Goal: Task Accomplishment & Management: Complete application form

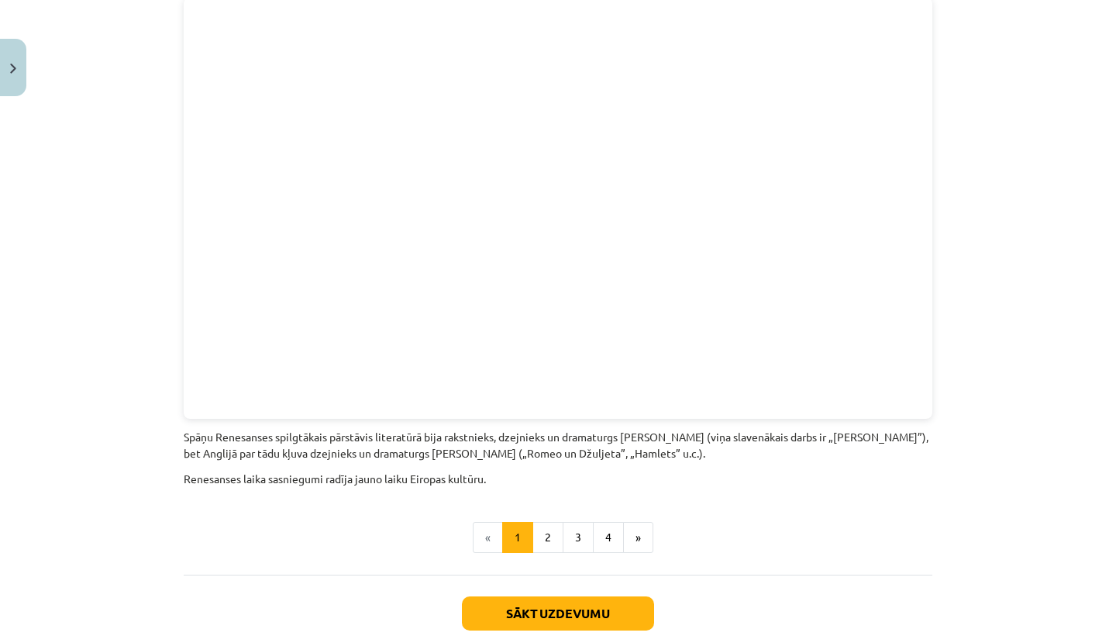
scroll to position [3321, 0]
click at [550, 521] on button "2" at bounding box center [548, 536] width 31 height 31
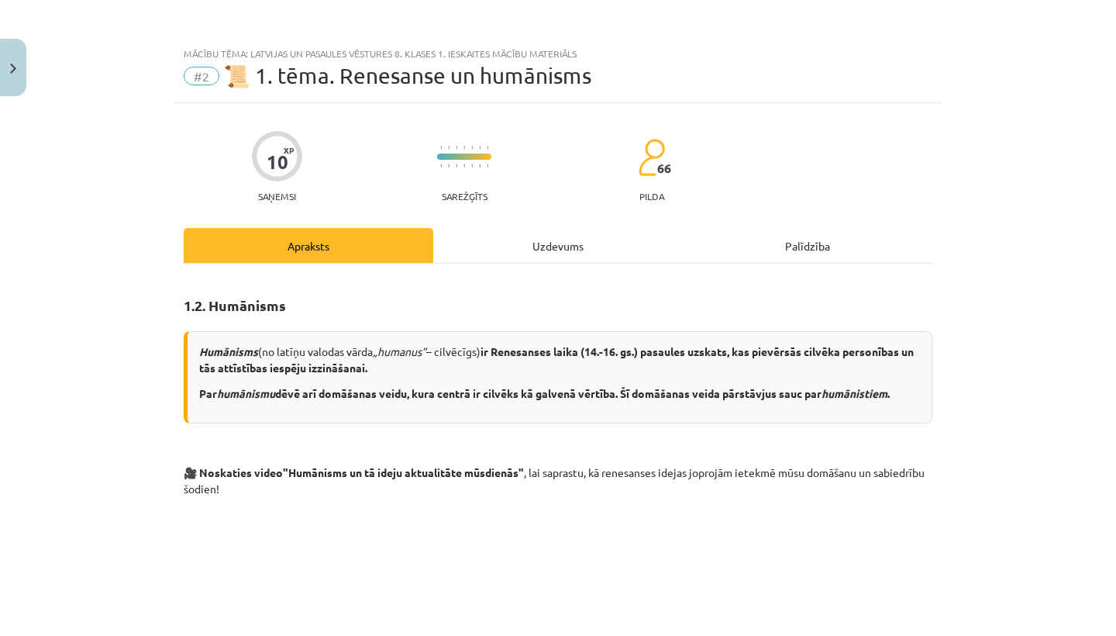
scroll to position [0, 0]
click at [15, 64] on img "Close" at bounding box center [13, 69] width 6 height 10
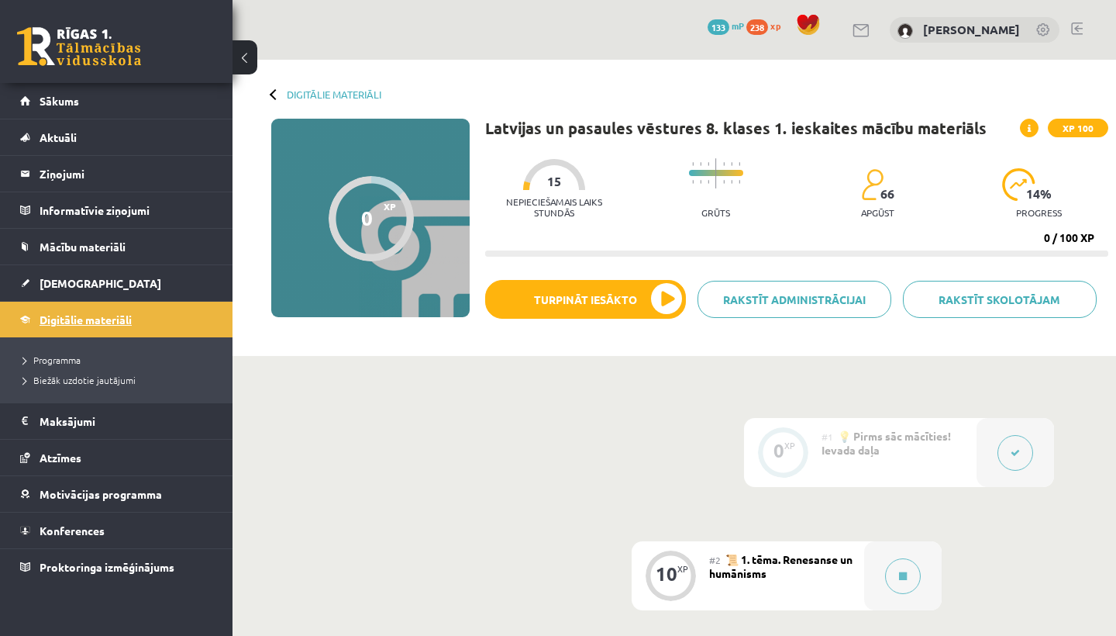
click at [88, 318] on span "Digitālie materiāli" at bounding box center [86, 319] width 92 height 14
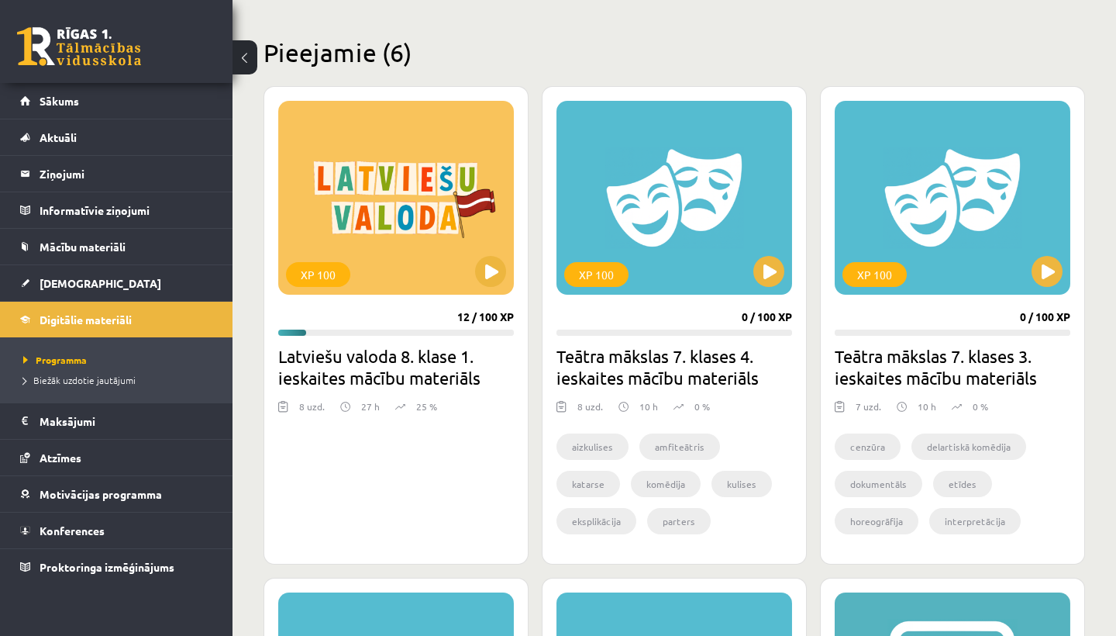
scroll to position [146, 0]
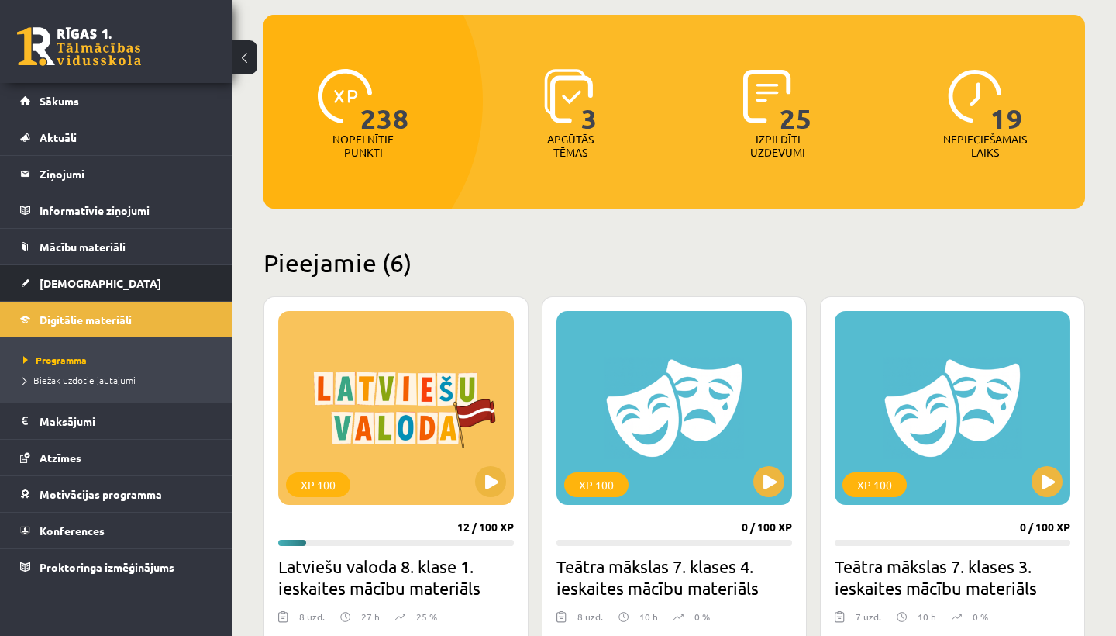
click at [75, 285] on span "[DEMOGRAPHIC_DATA]" at bounding box center [101, 283] width 122 height 14
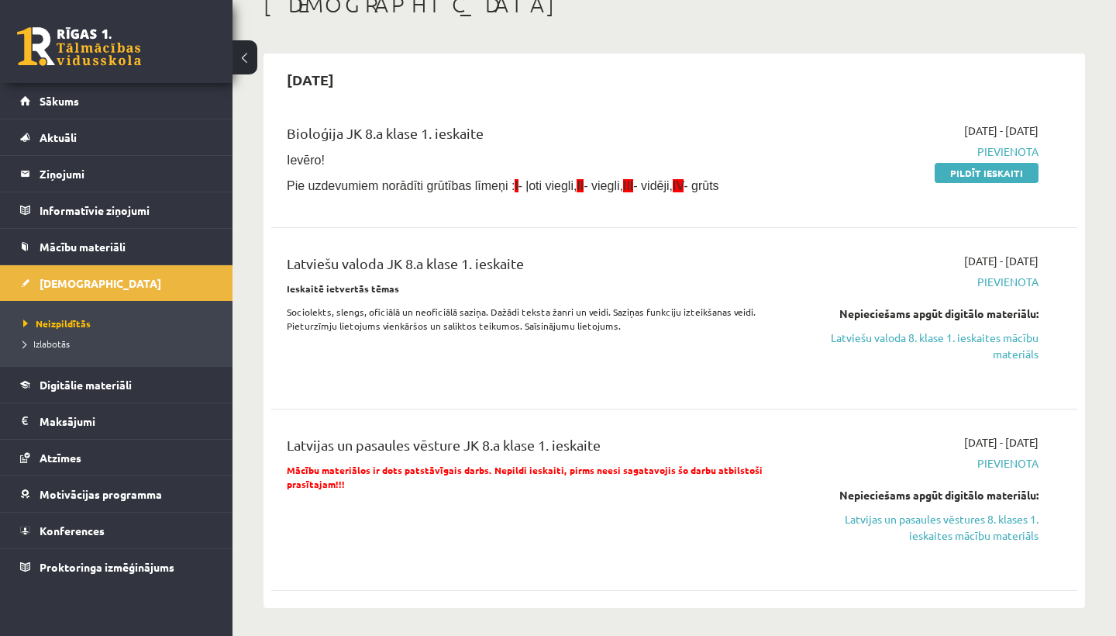
scroll to position [100, 0]
click at [1016, 167] on link "Pildīt ieskaiti" at bounding box center [987, 172] width 104 height 20
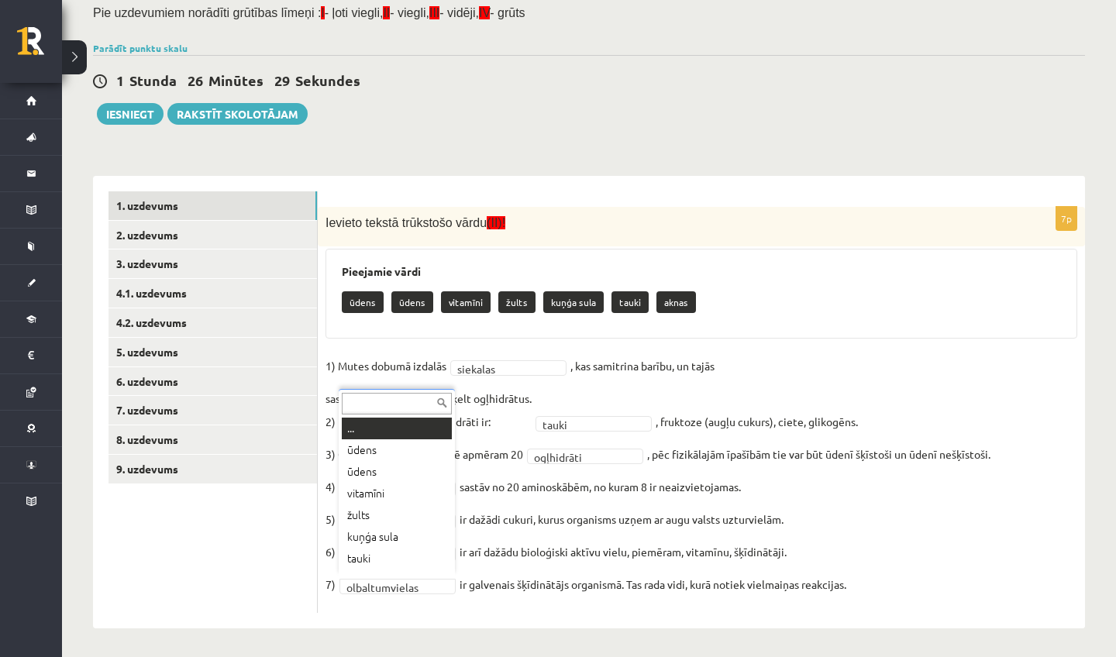
scroll to position [19, 0]
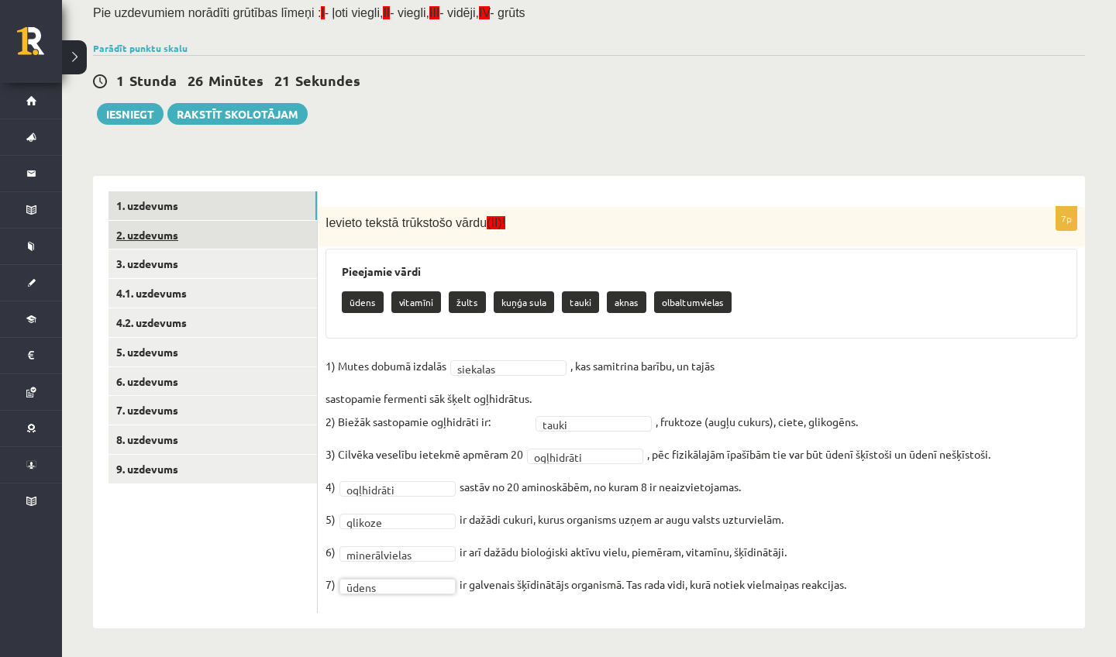
click at [156, 237] on link "2. uzdevums" at bounding box center [213, 235] width 209 height 29
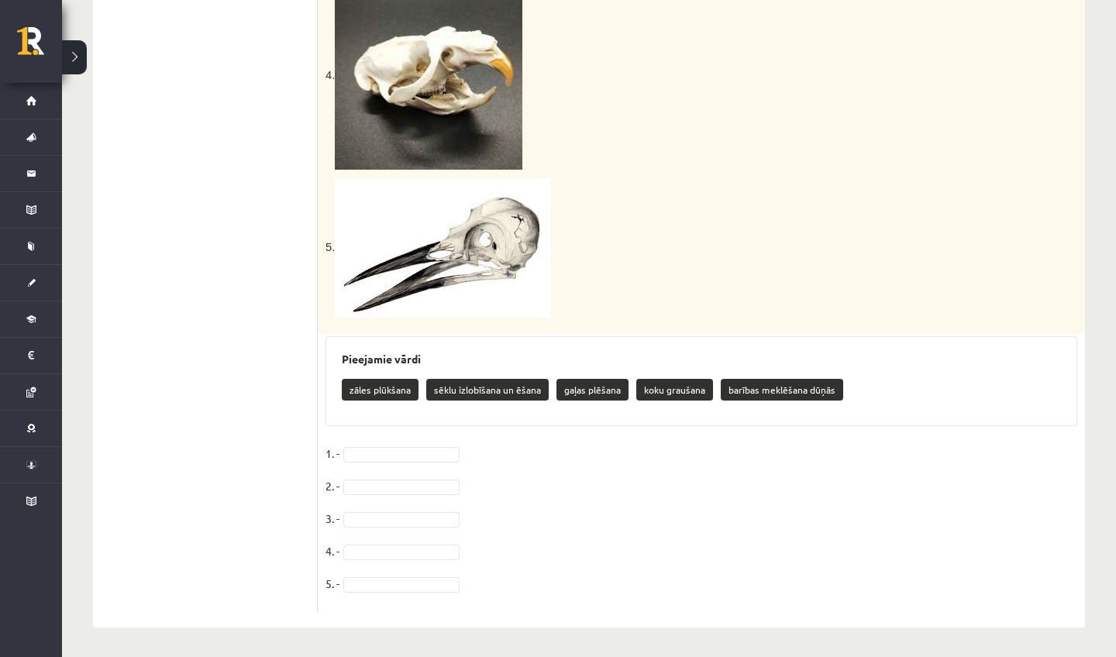
scroll to position [936, 0]
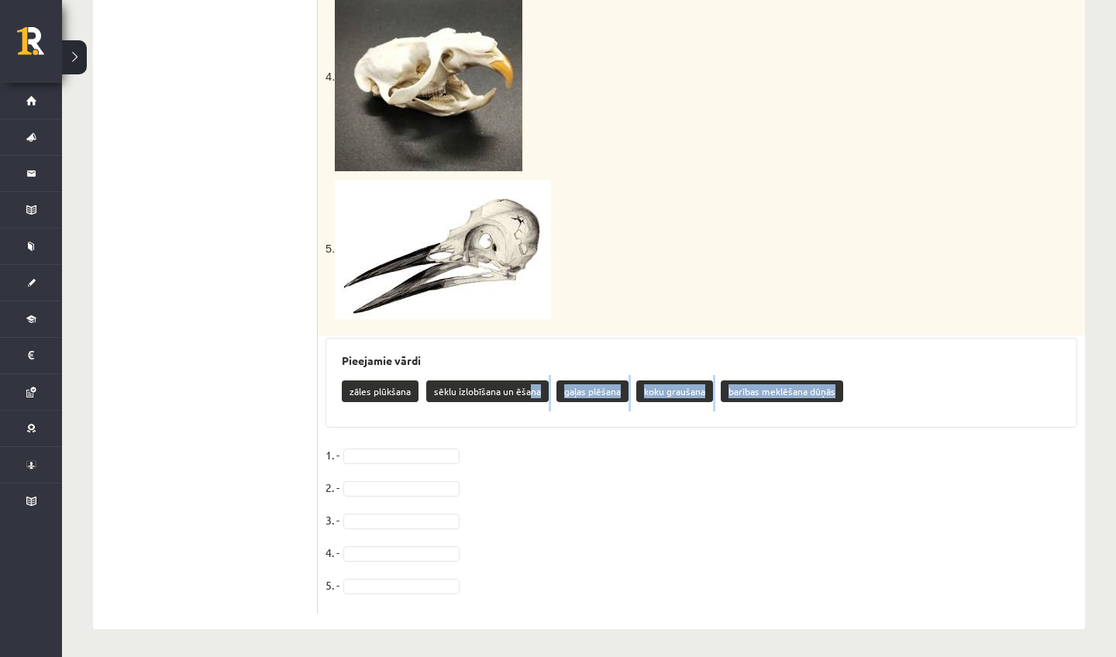
drag, startPoint x: 530, startPoint y: 388, endPoint x: 492, endPoint y: 437, distance: 61.3
click at [492, 437] on div "5p Vērtēšanas kritēriji: par katru pareizi izvēlētu barošanās veidu 1 punkts. A…" at bounding box center [702, 11] width 768 height 1205
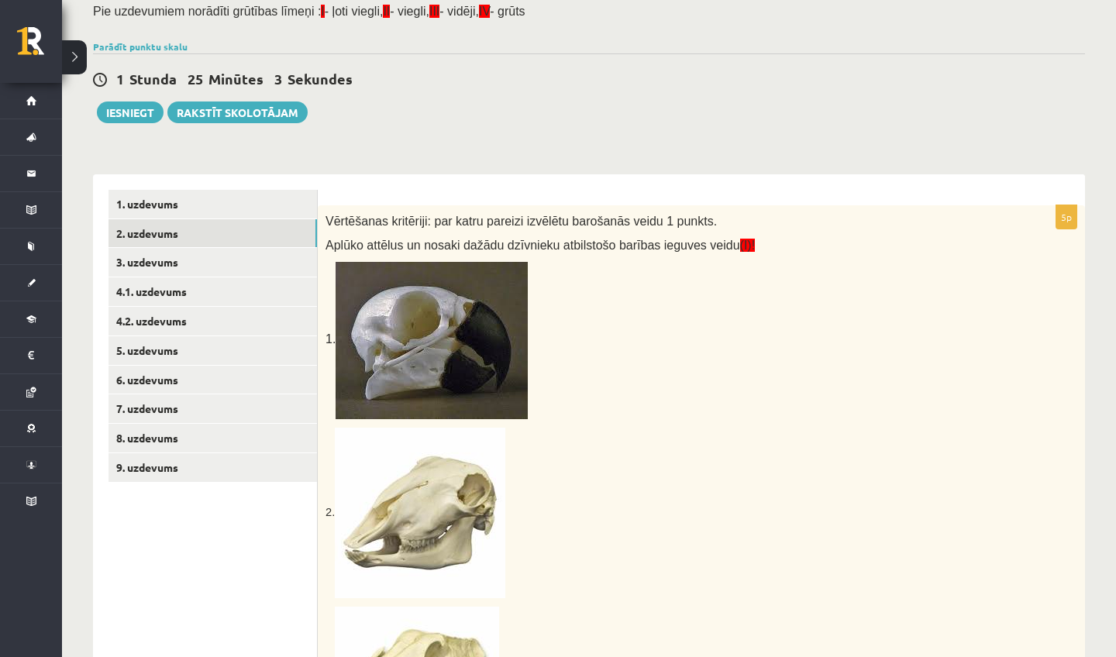
scroll to position [142, 0]
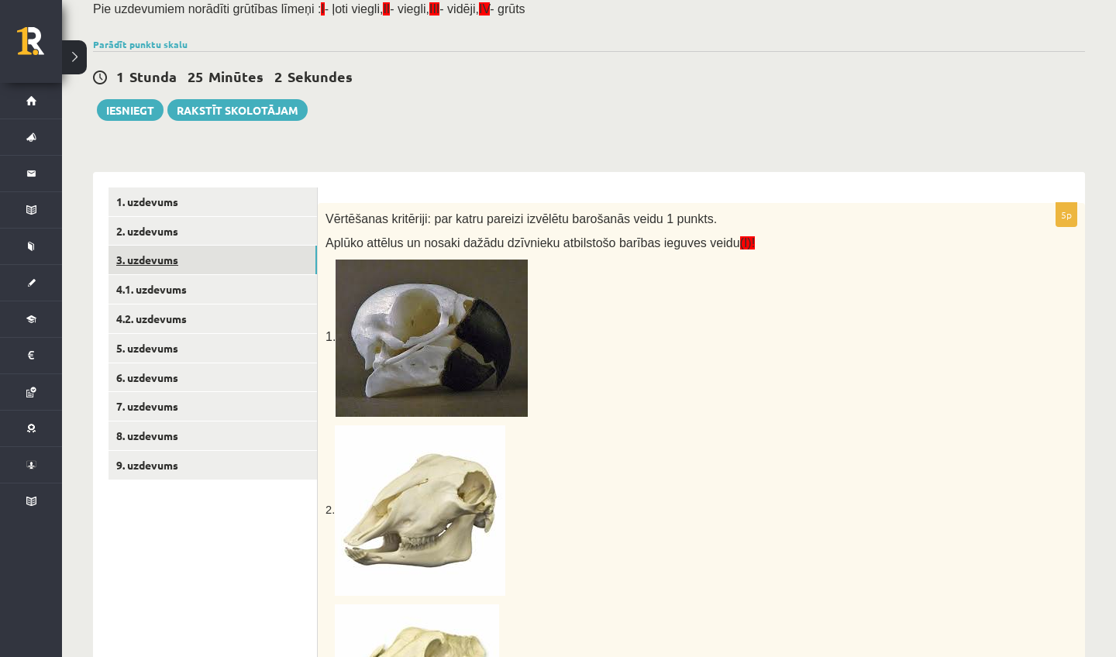
click at [232, 261] on link "3. uzdevums" at bounding box center [213, 260] width 209 height 29
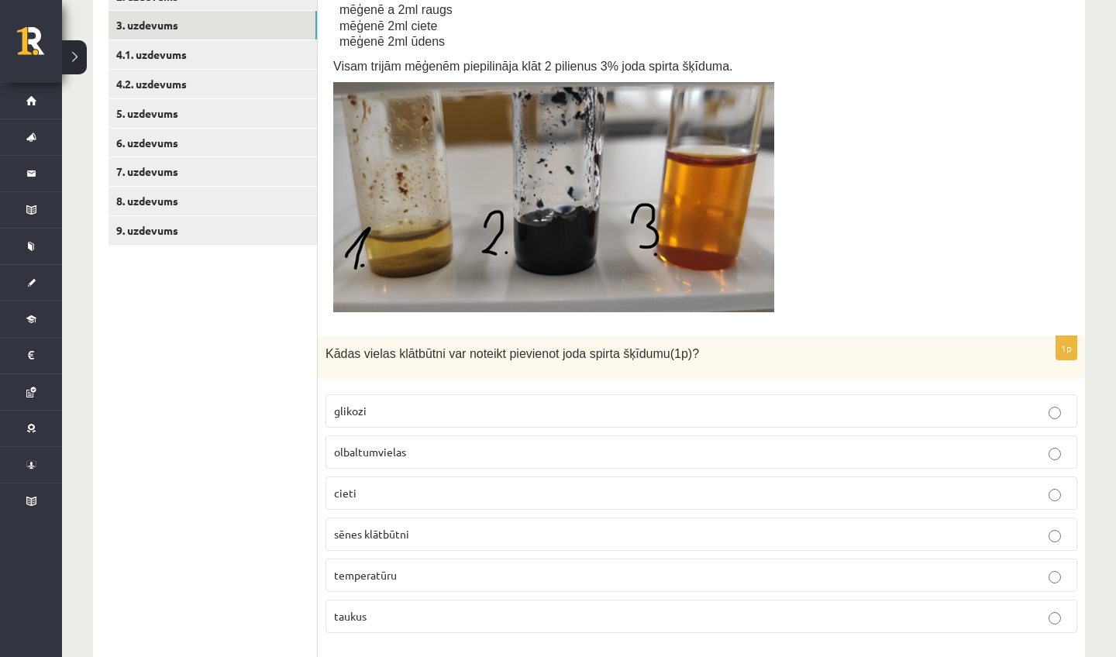
scroll to position [377, 0]
click at [453, 568] on p "temperatūru" at bounding box center [701, 576] width 735 height 16
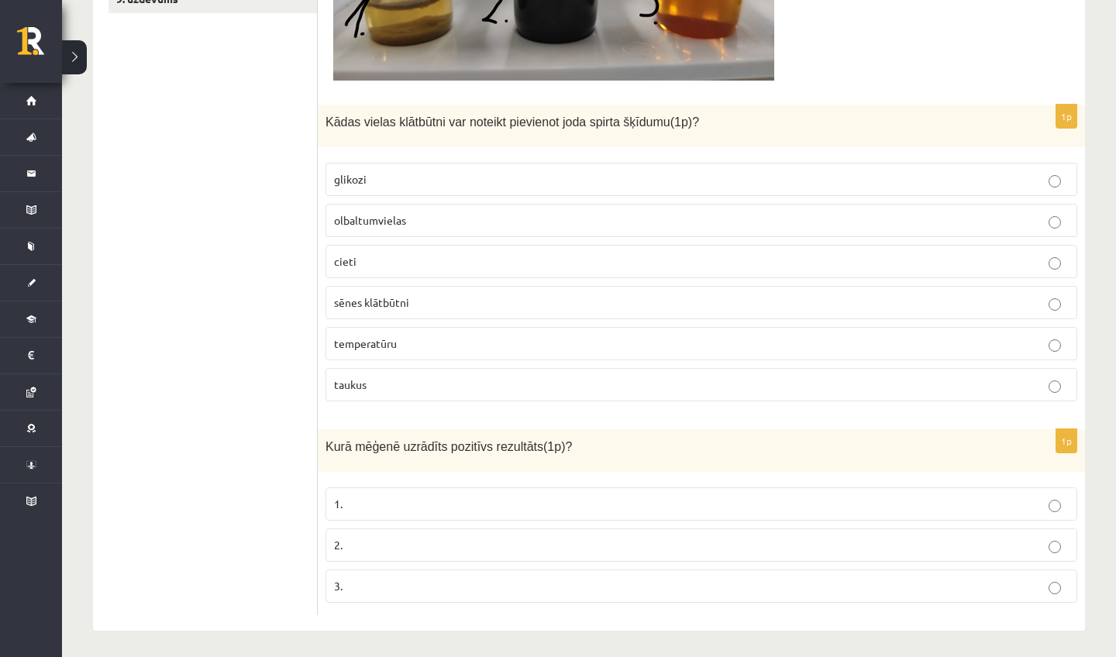
scroll to position [608, 0]
drag, startPoint x: 598, startPoint y: 69, endPoint x: 192, endPoint y: 254, distance: 445.5
click at [192, 254] on ul "1. uzdevums 2. uzdevums 3. uzdevums 4.1. uzdevums 4.2. uzdevums 5. uzdevums 6. …" at bounding box center [213, 169] width 209 height 895
click at [350, 579] on p "3." at bounding box center [701, 587] width 735 height 16
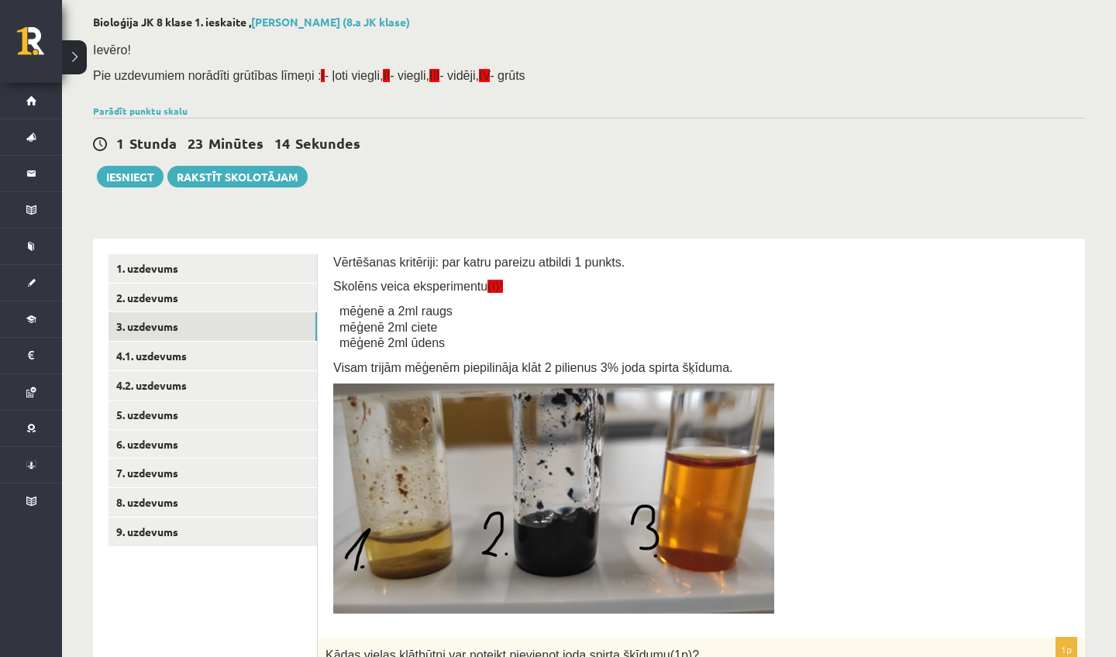
scroll to position [75, 0]
click at [221, 363] on link "4.1. uzdevums" at bounding box center [213, 356] width 209 height 29
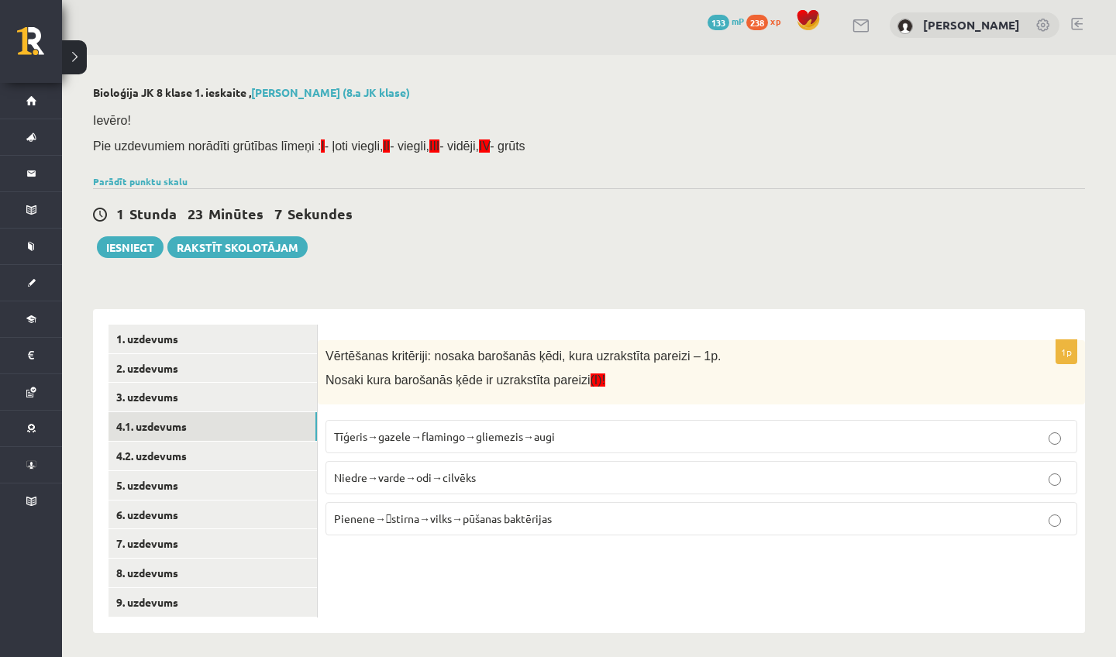
scroll to position [4, 0]
click at [405, 521] on span "Pienene→stirna→vilks→pūšanas baktērijas" at bounding box center [443, 519] width 218 height 14
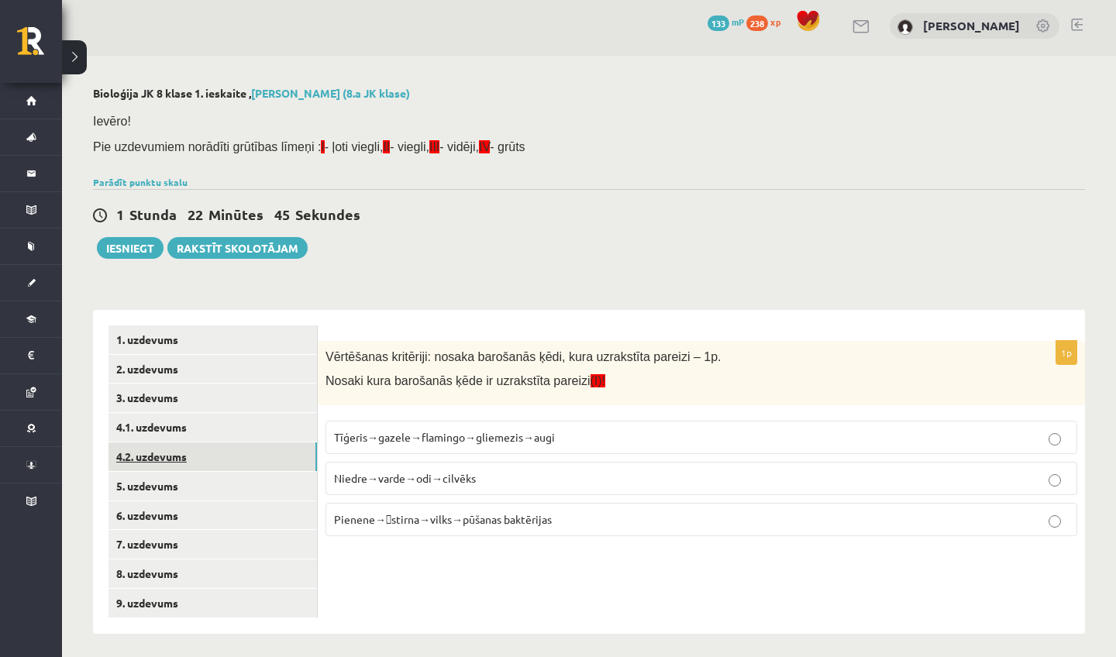
click at [216, 454] on link "4.2. uzdevums" at bounding box center [213, 457] width 209 height 29
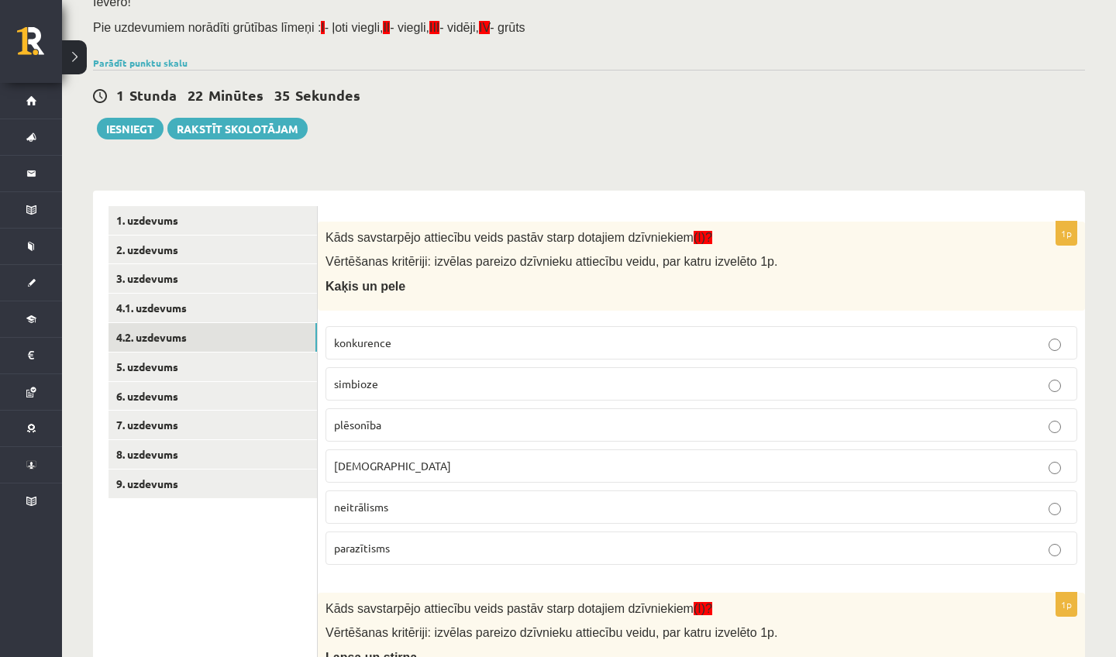
scroll to position [124, 0]
click at [399, 426] on p "plēsonība" at bounding box center [701, 424] width 735 height 16
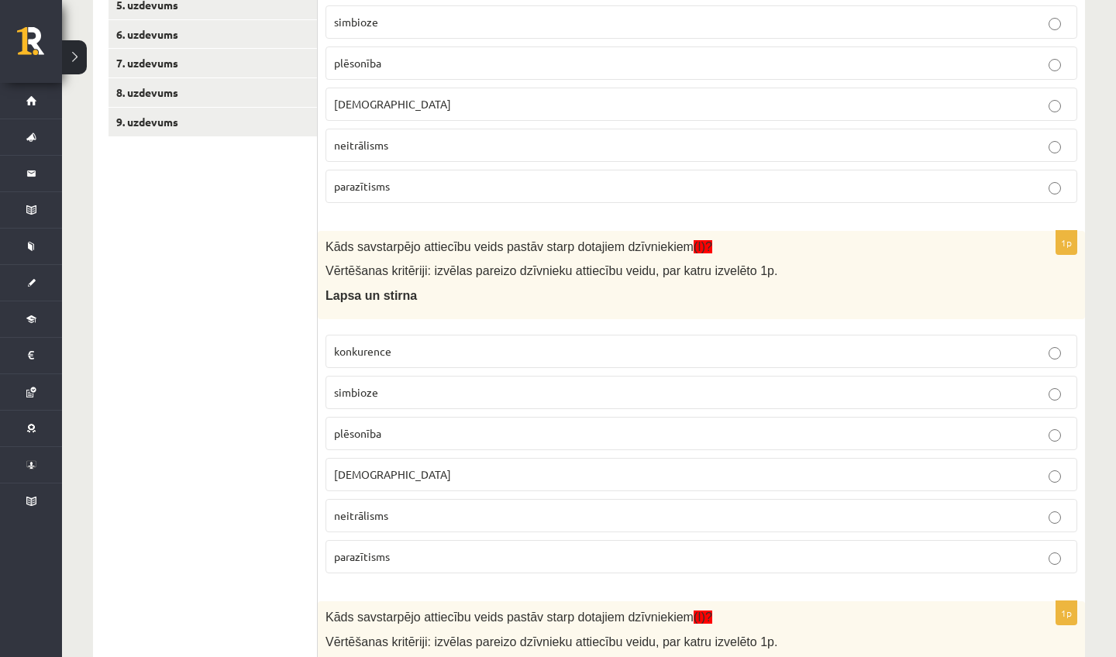
scroll to position [489, 0]
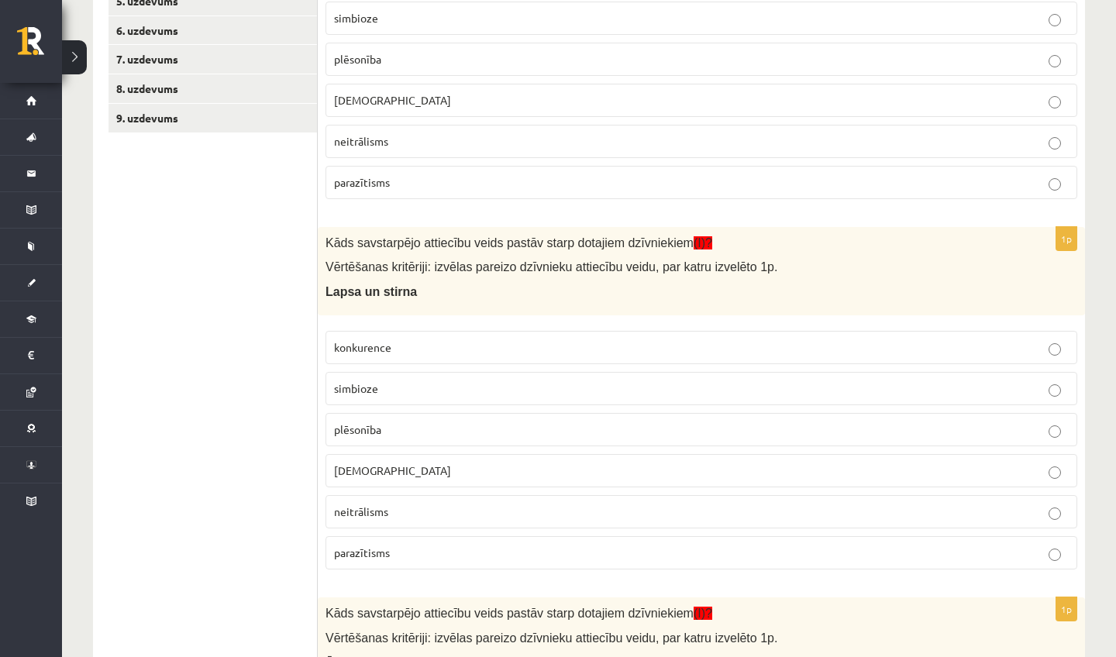
click at [395, 423] on p "plēsonība" at bounding box center [701, 430] width 735 height 16
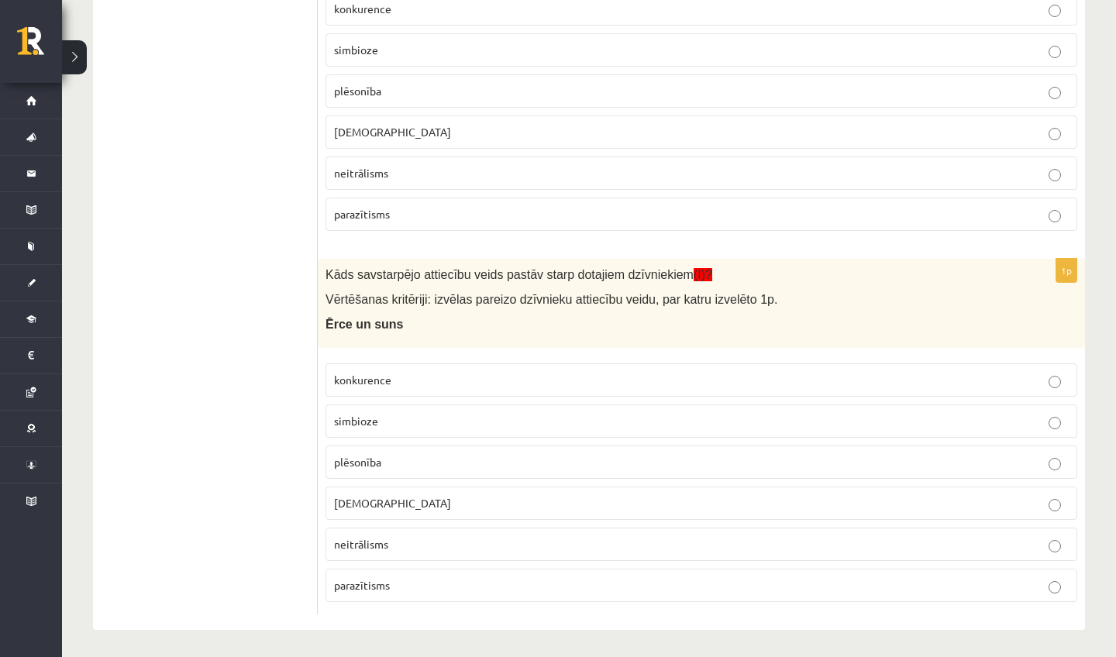
scroll to position [827, 0]
click at [371, 580] on span "parazītisms" at bounding box center [362, 587] width 56 height 14
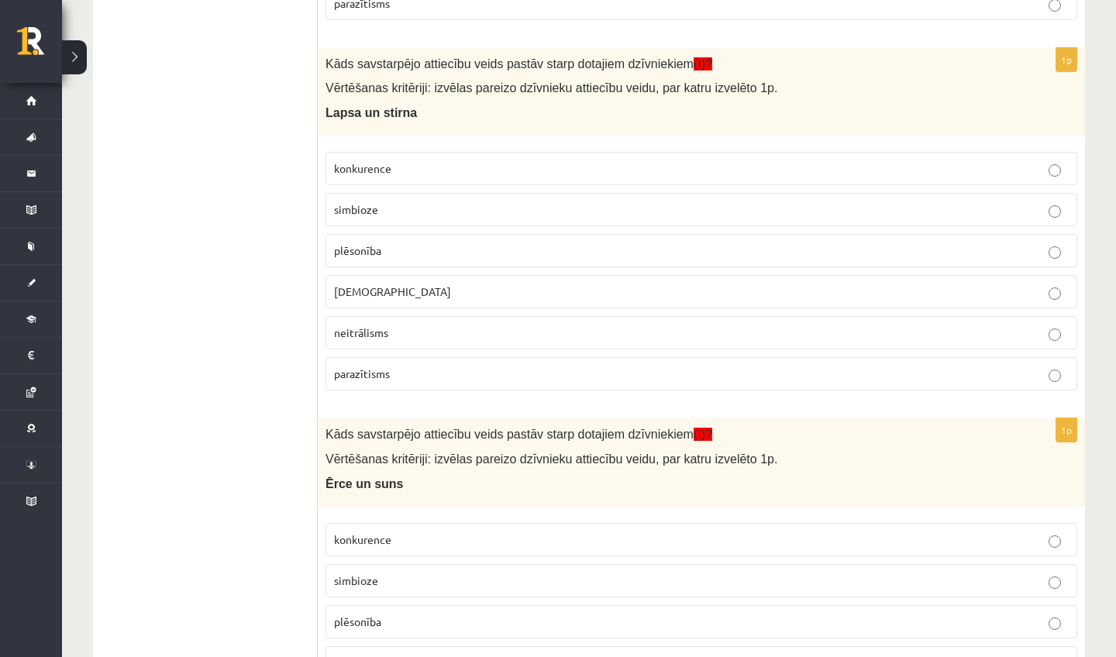
scroll to position [666, 0]
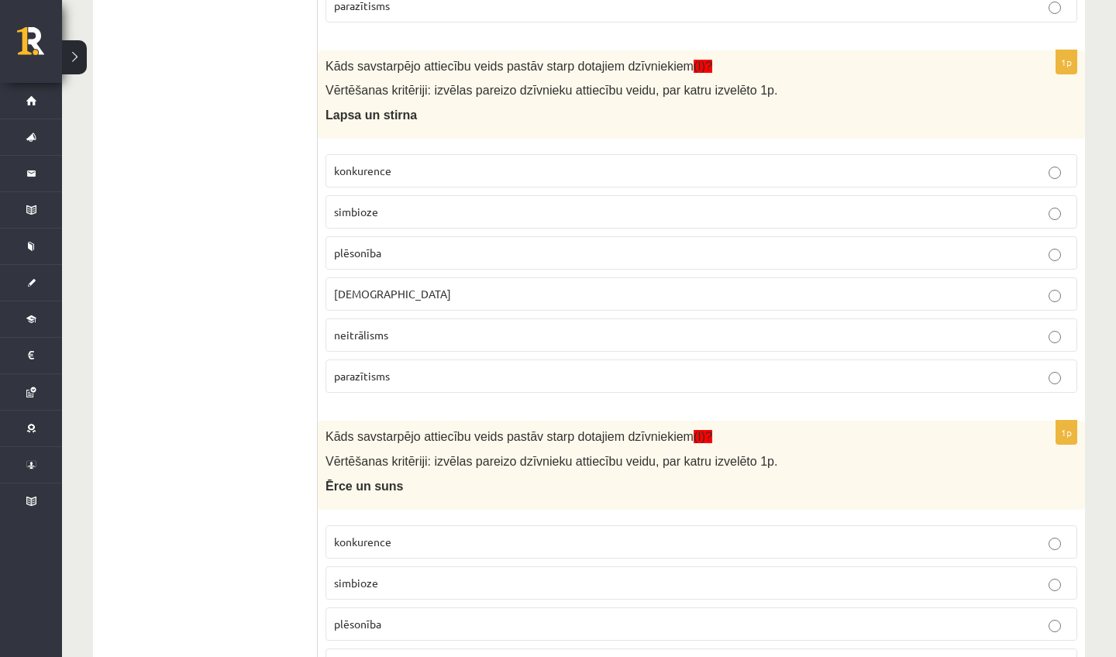
click at [427, 332] on p "neitrālisms" at bounding box center [701, 335] width 735 height 16
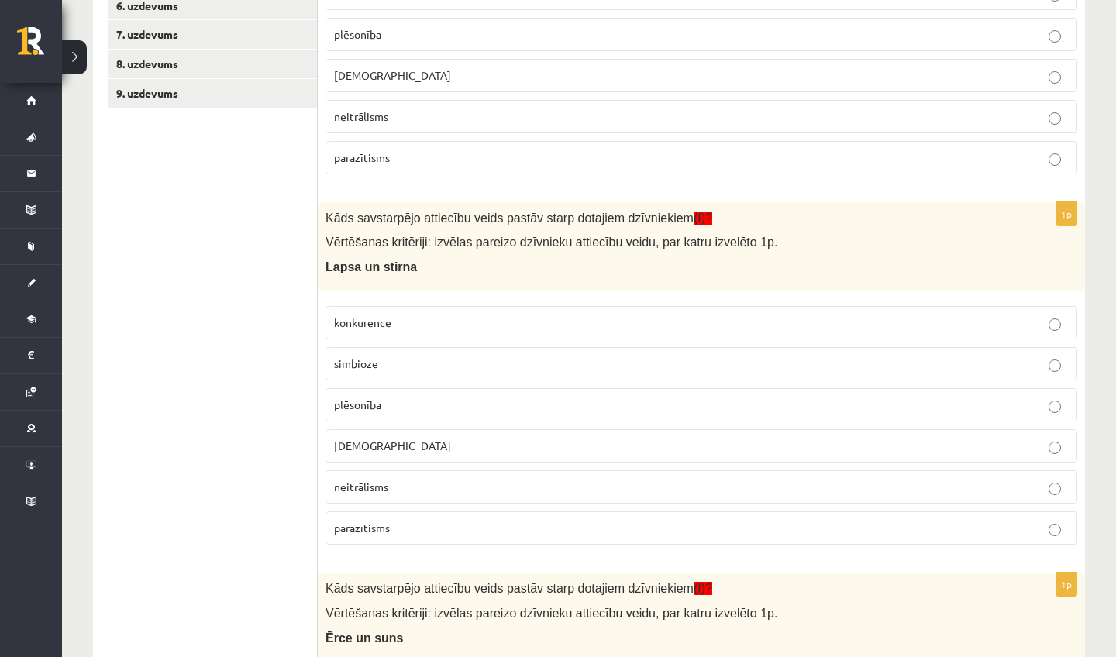
scroll to position [529, 0]
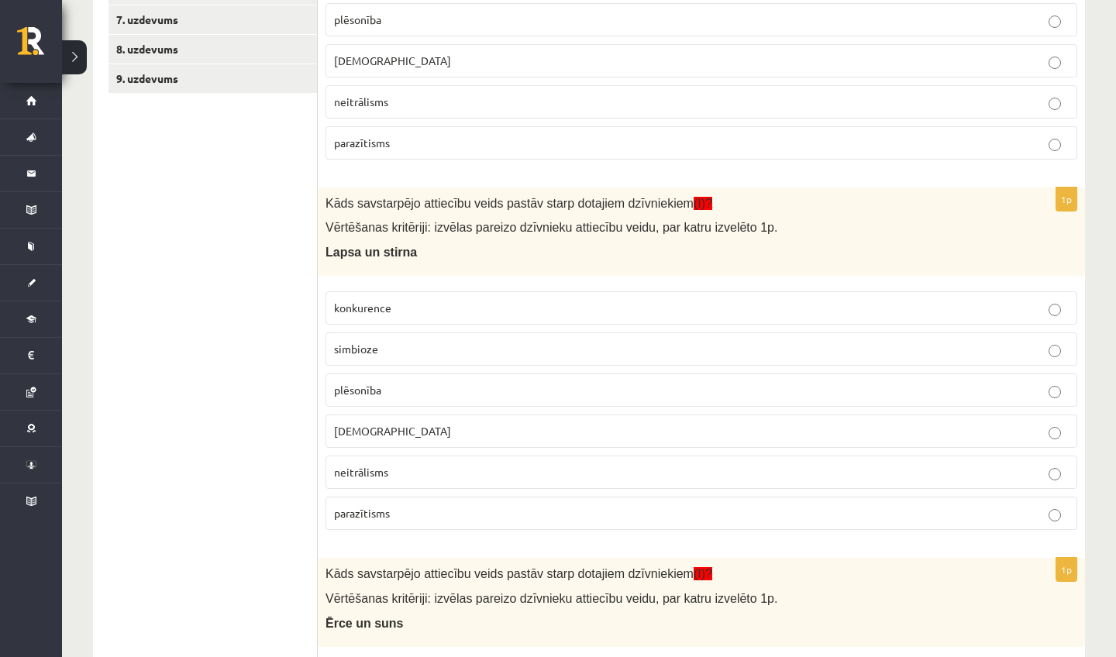
click at [426, 386] on p "plēsonība" at bounding box center [701, 390] width 735 height 16
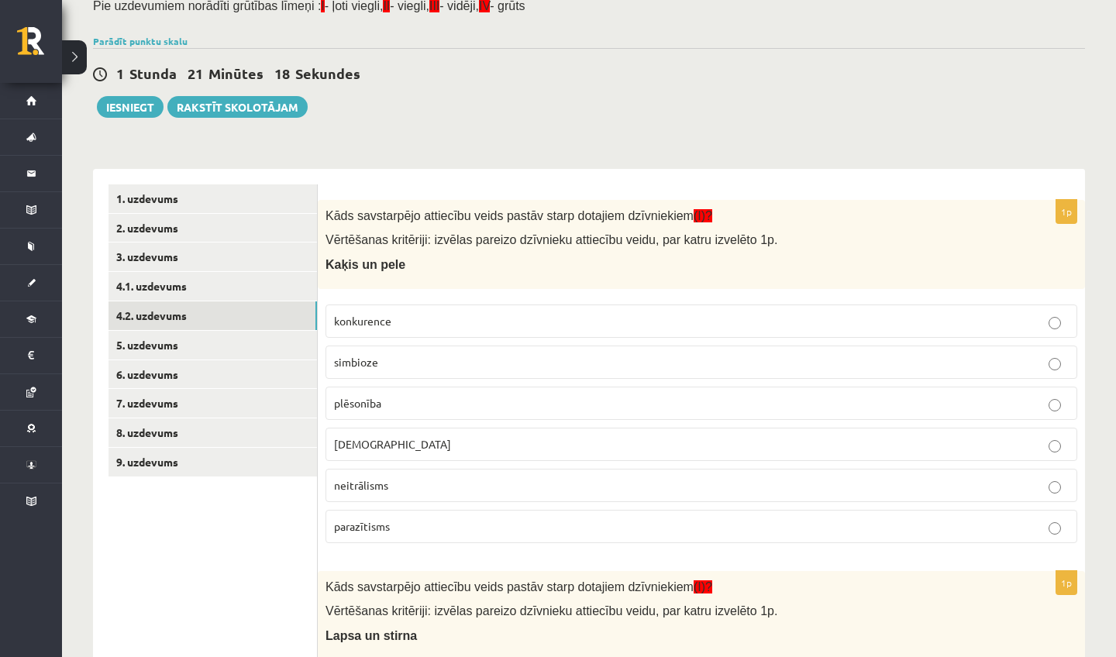
scroll to position [133, 0]
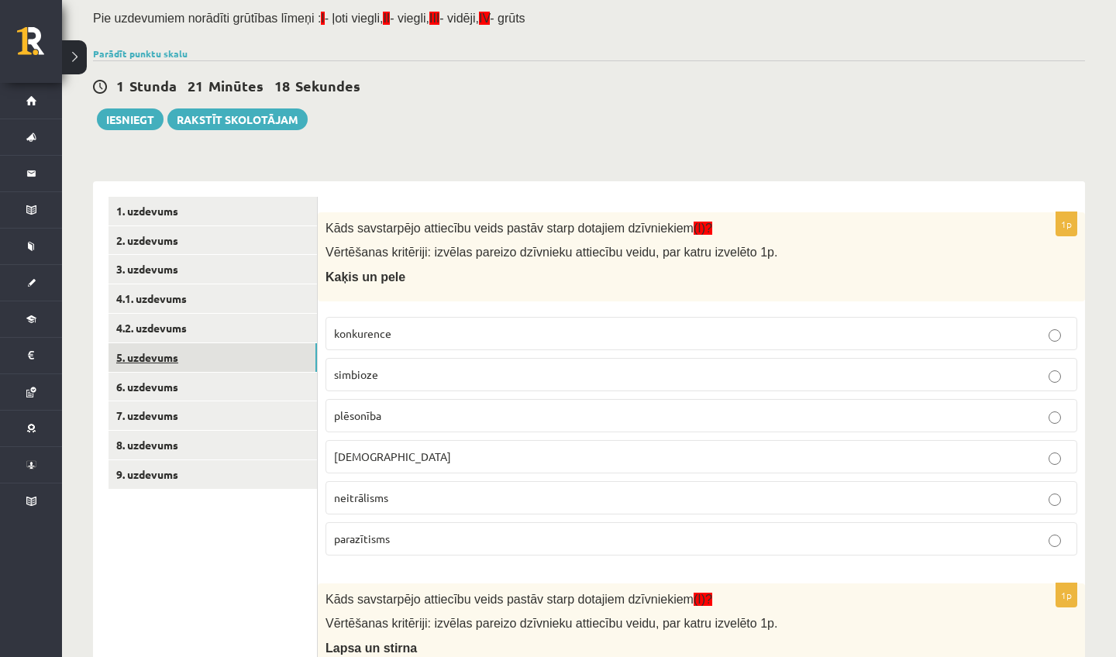
click at [188, 347] on link "5. uzdevums" at bounding box center [213, 357] width 209 height 29
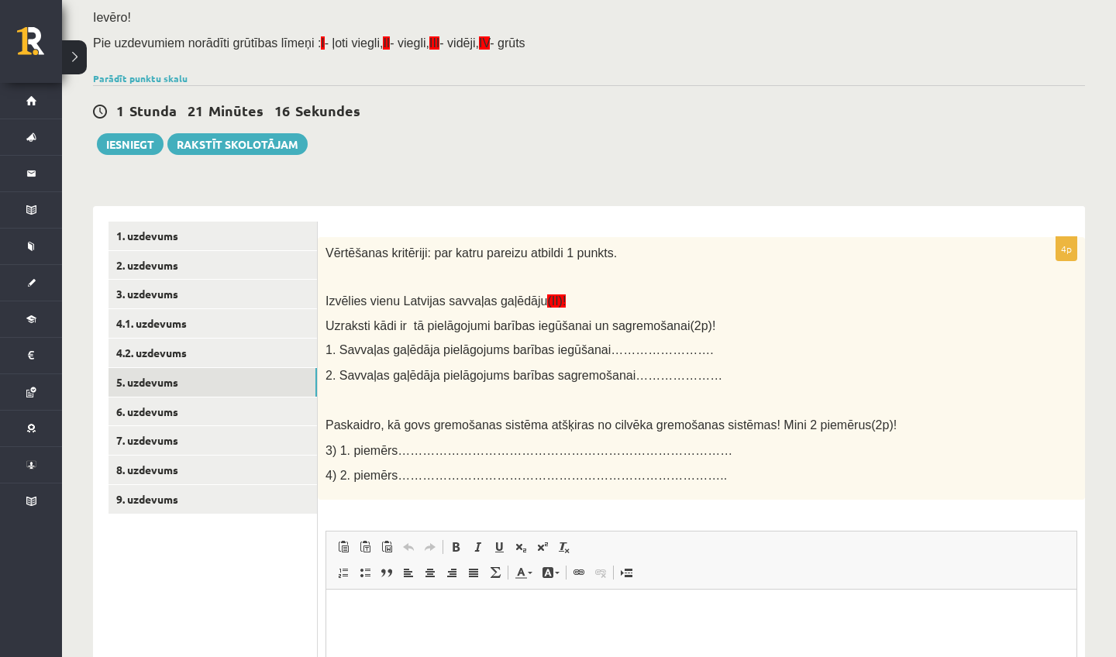
scroll to position [0, 0]
click at [493, 444] on span "3) 1. piemērs………………………………………………………………………" at bounding box center [529, 450] width 407 height 13
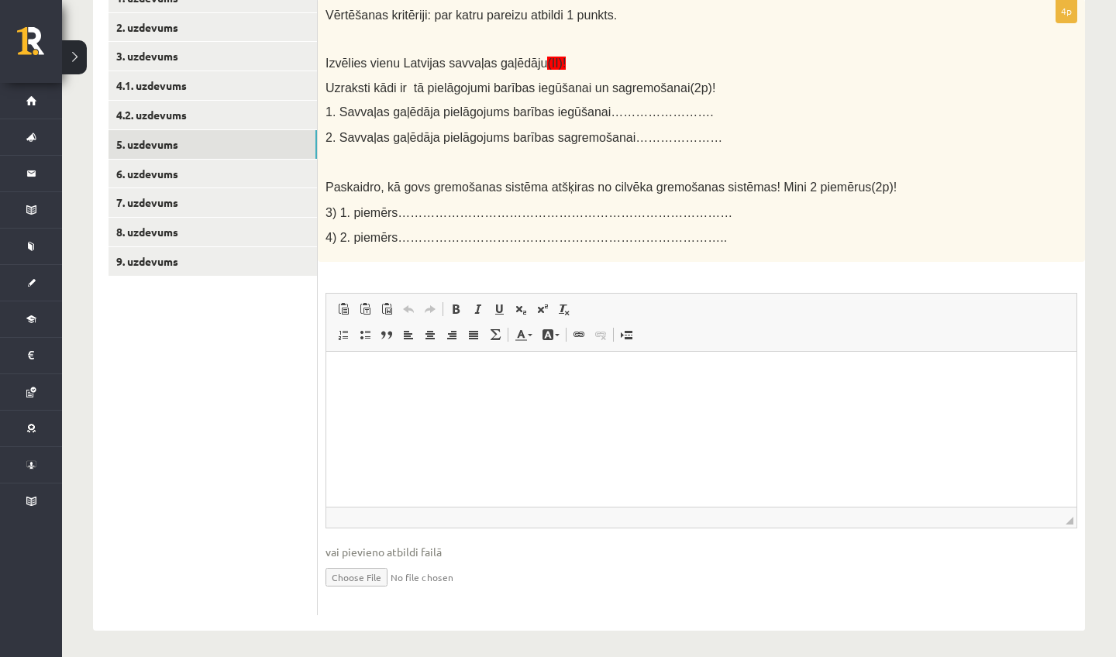
scroll to position [344, 0]
click at [464, 400] on html at bounding box center [701, 376] width 751 height 47
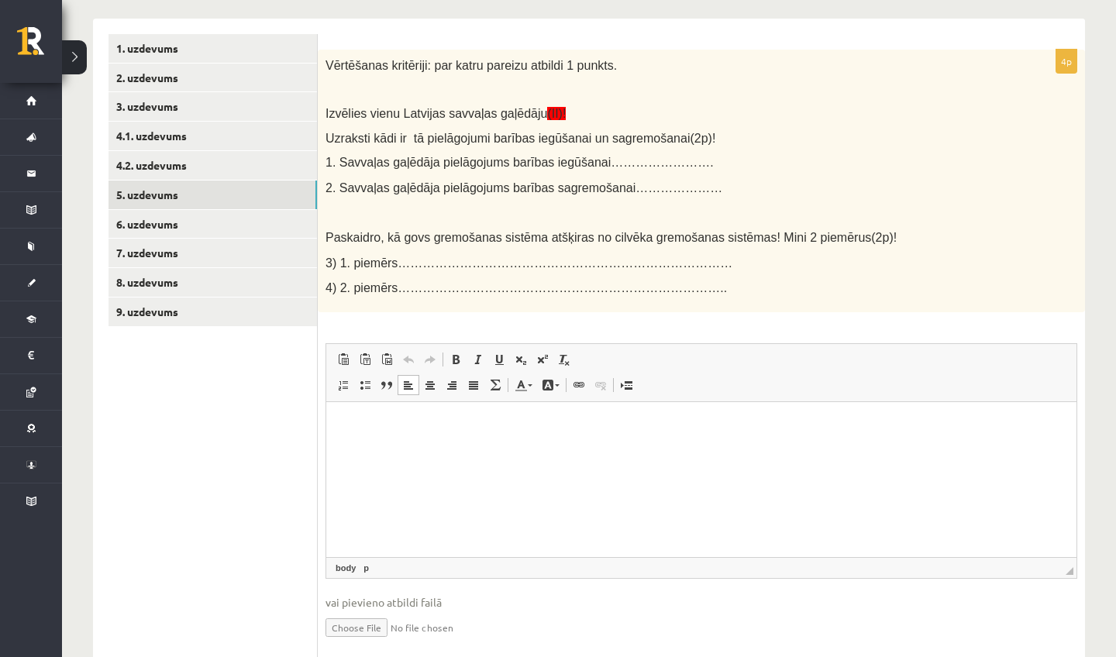
scroll to position [294, 0]
click at [433, 425] on p "**********" at bounding box center [702, 427] width 720 height 16
click at [523, 430] on p "**********" at bounding box center [702, 427] width 720 height 16
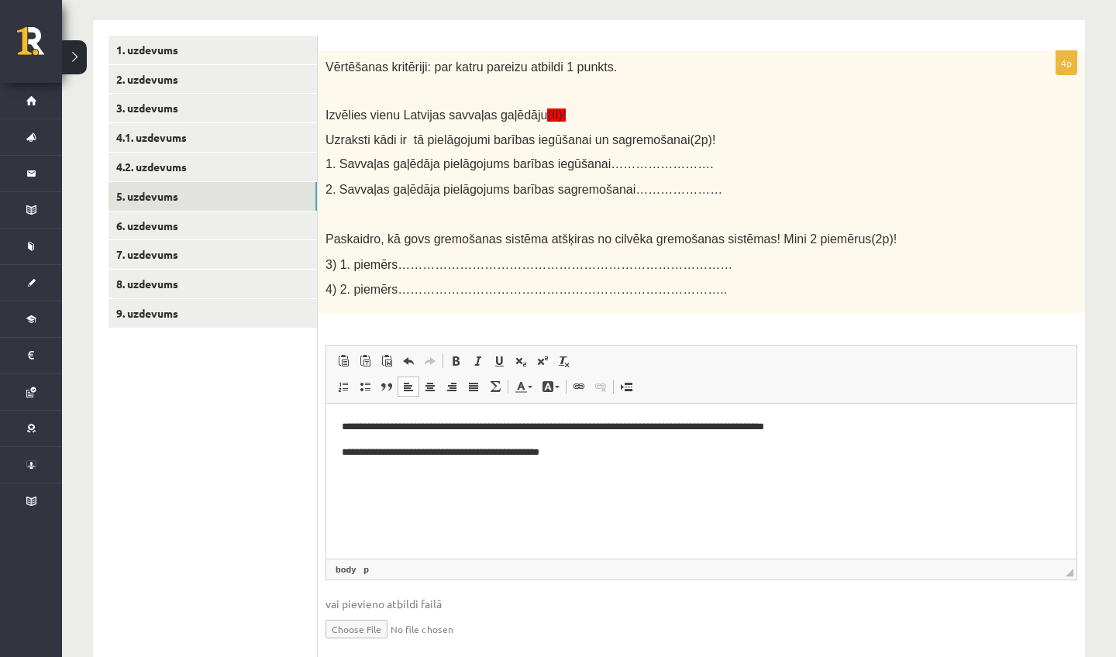
click at [563, 427] on p "**********" at bounding box center [702, 427] width 720 height 16
click at [584, 459] on p "**********" at bounding box center [702, 452] width 720 height 16
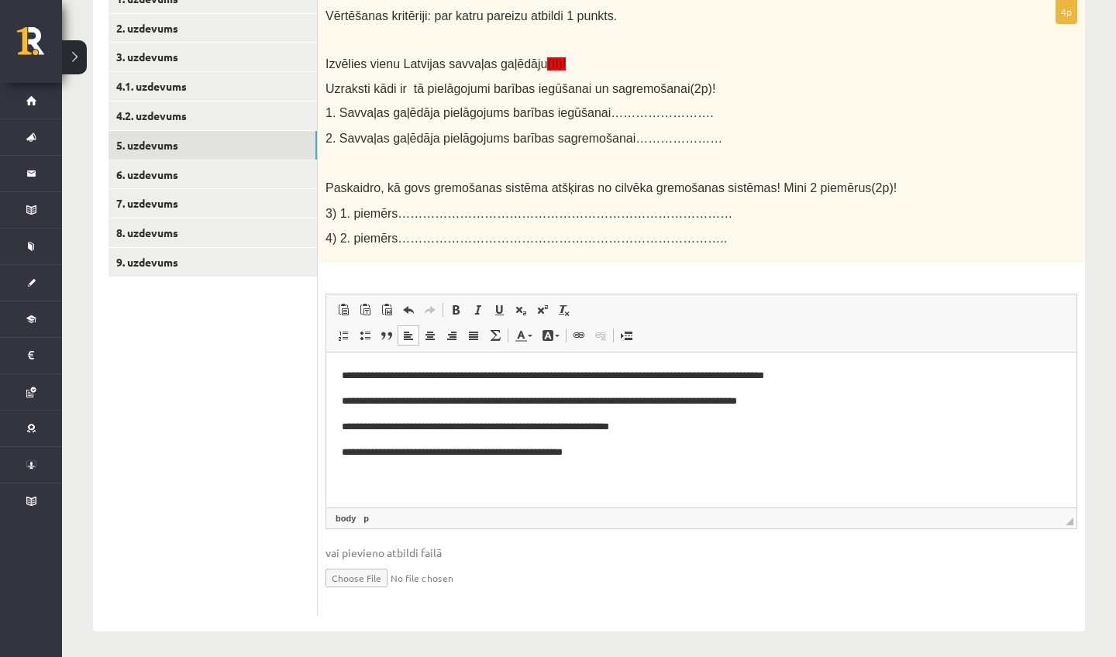
scroll to position [344, 0]
click at [402, 233] on span "4) 2. piemērs…………………………………………………………………….." at bounding box center [527, 239] width 402 height 13
click at [212, 171] on link "6. uzdevums" at bounding box center [213, 175] width 209 height 29
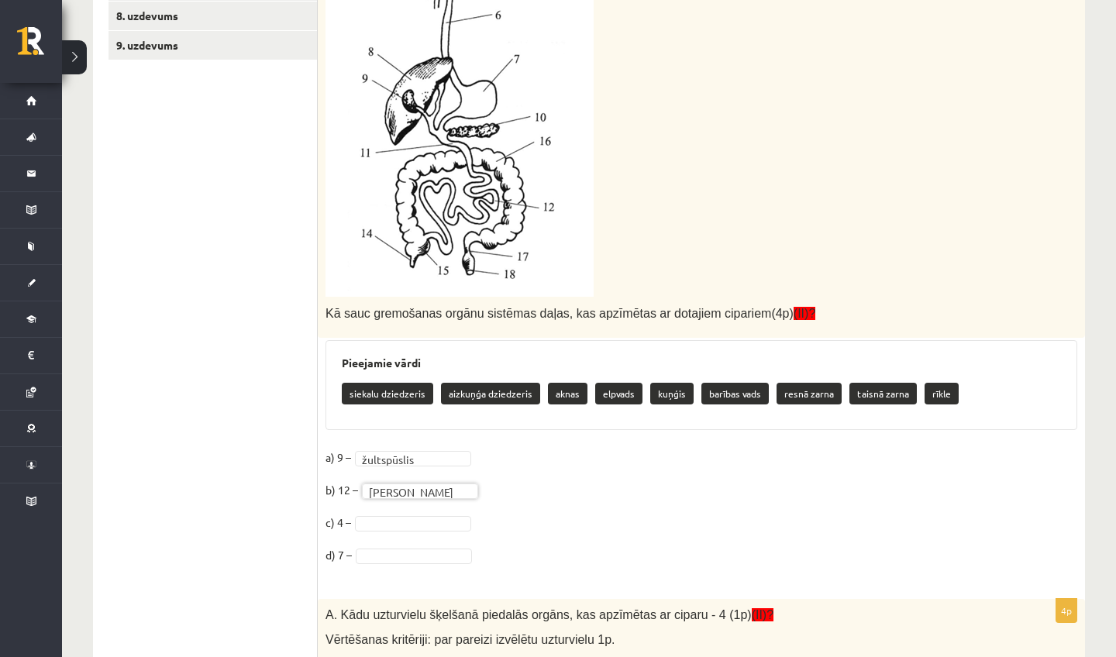
scroll to position [562, 0]
click at [408, 510] on fieldset "**********" at bounding box center [702, 511] width 752 height 130
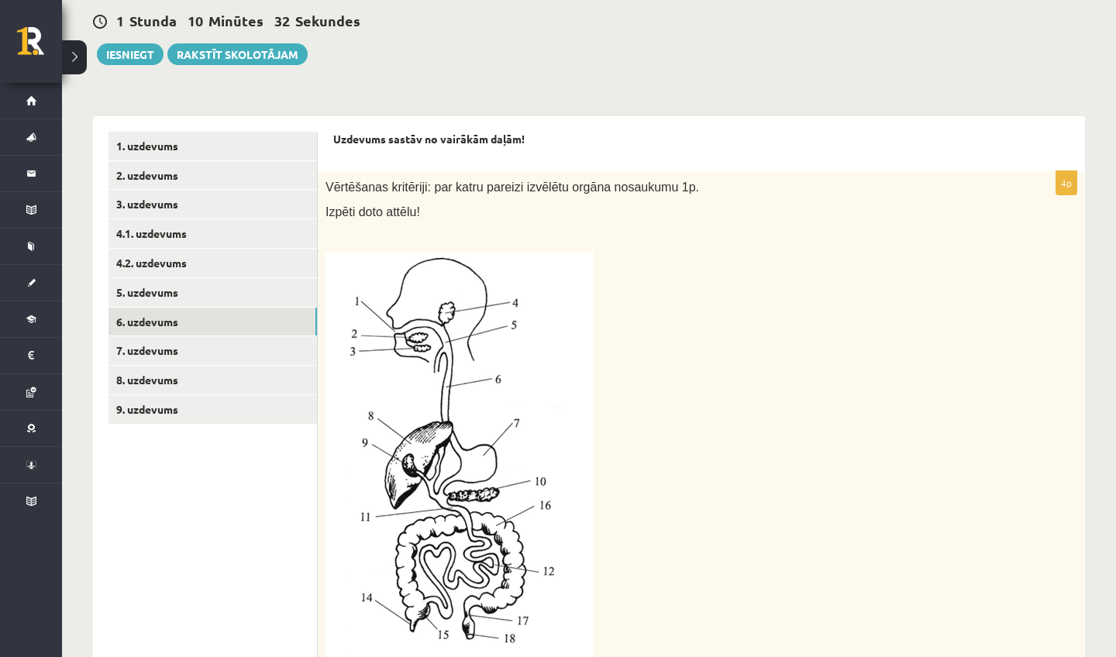
scroll to position [262, 0]
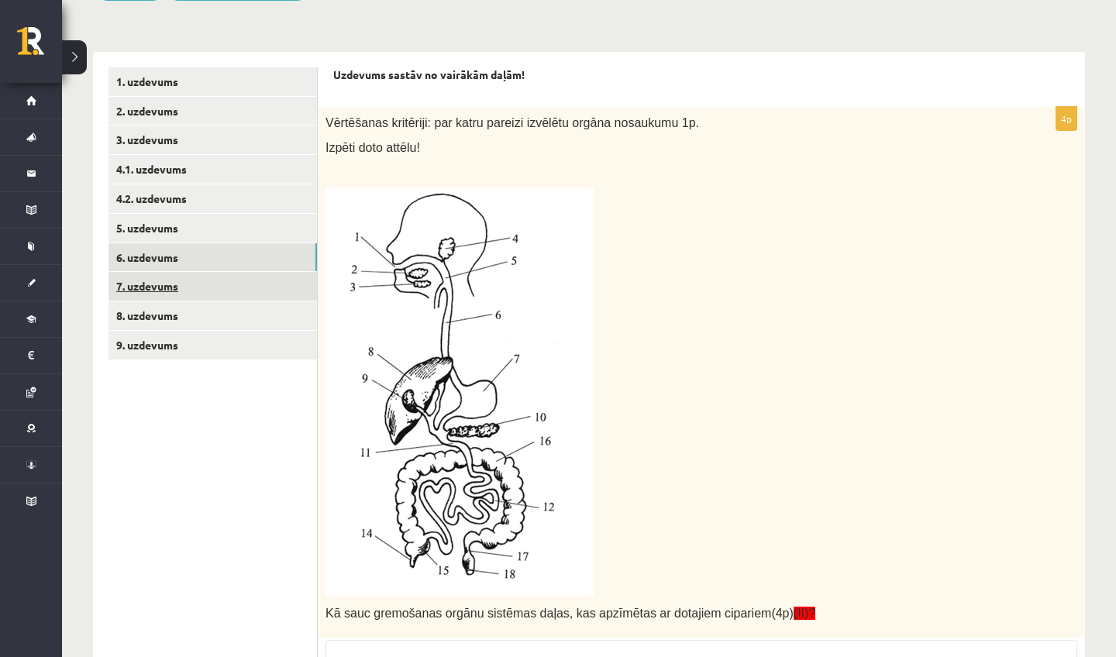
click at [262, 282] on link "7. uzdevums" at bounding box center [213, 286] width 209 height 29
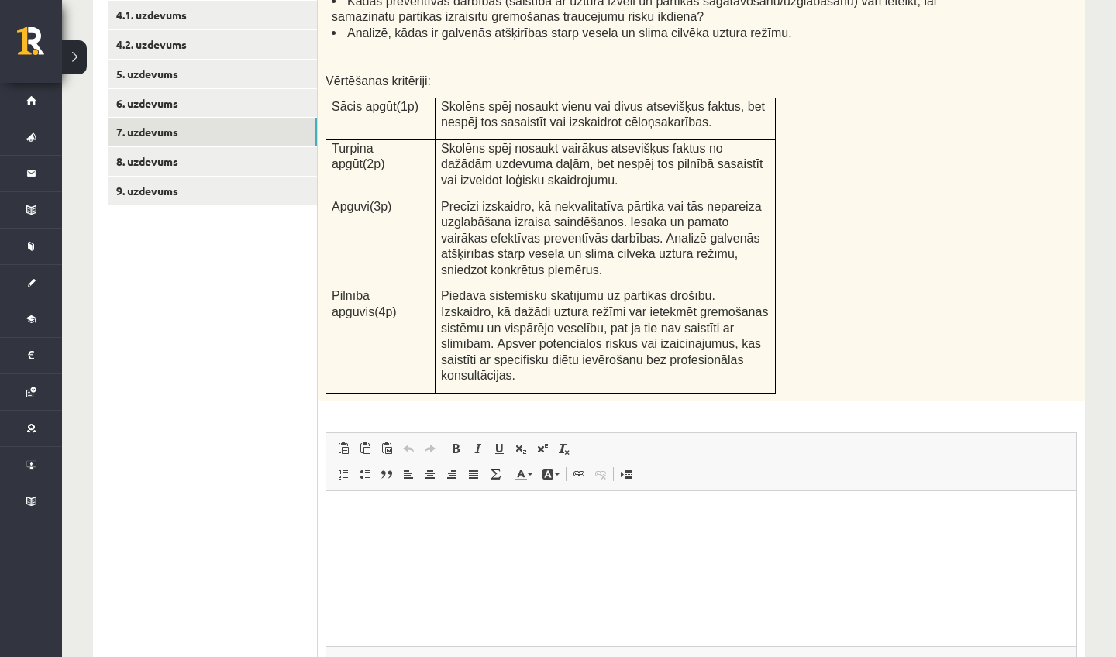
scroll to position [447, 0]
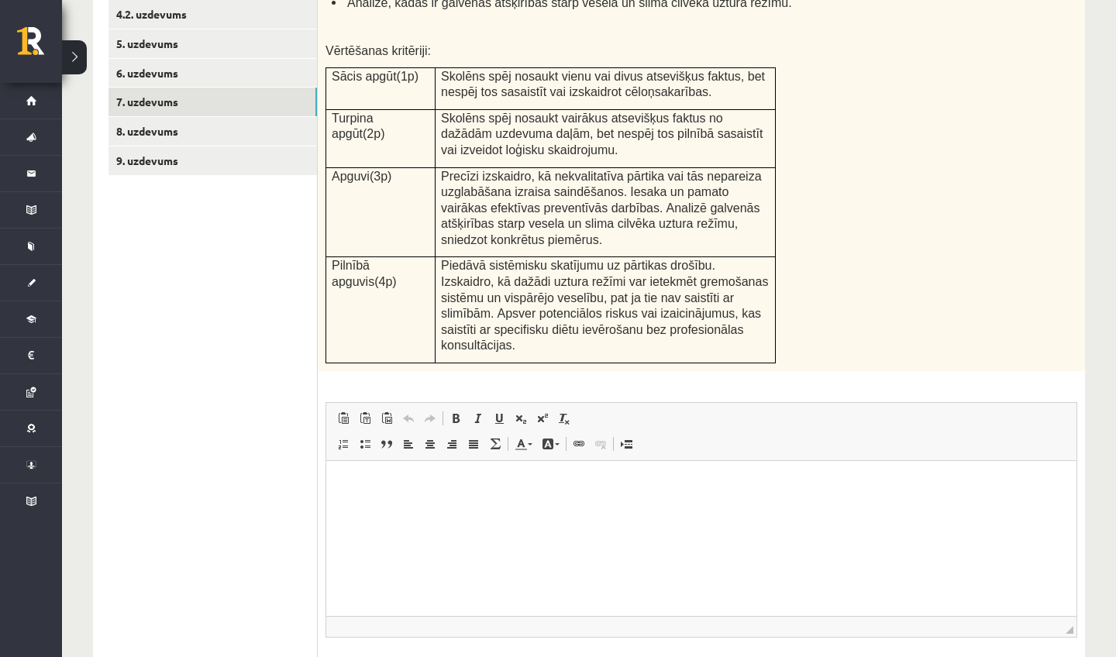
click at [368, 492] on p "Editor, wiswyg-editor-user-answer-47024749778100" at bounding box center [702, 485] width 720 height 16
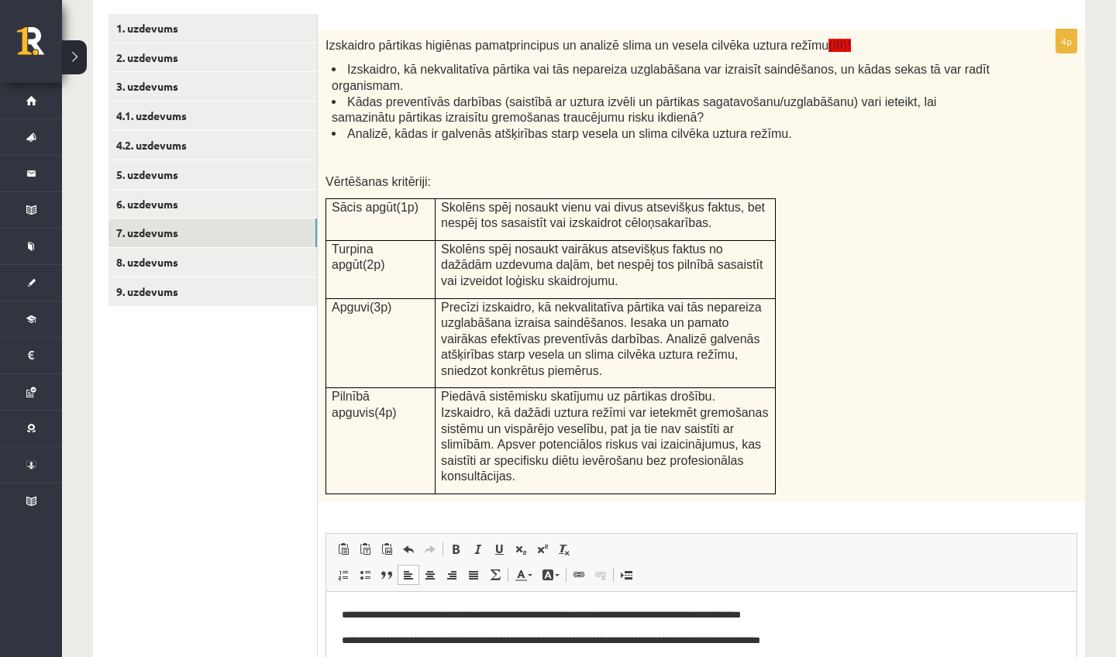
scroll to position [316, 0]
click at [273, 264] on link "8. uzdevums" at bounding box center [213, 262] width 209 height 29
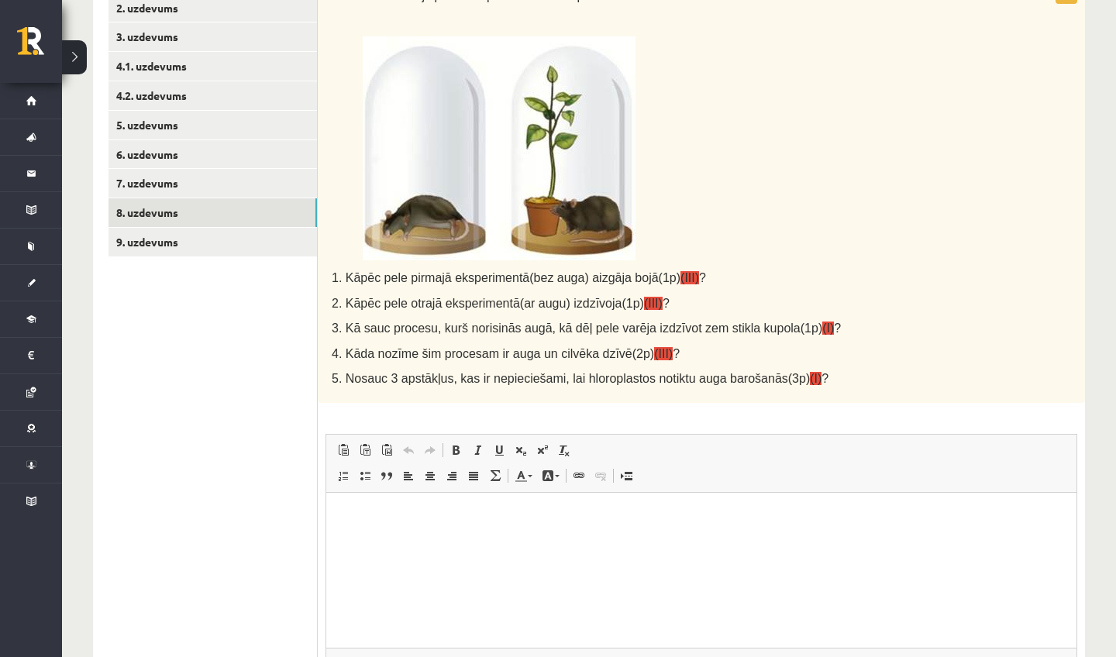
scroll to position [366, 0]
click at [340, 516] on html at bounding box center [701, 515] width 751 height 47
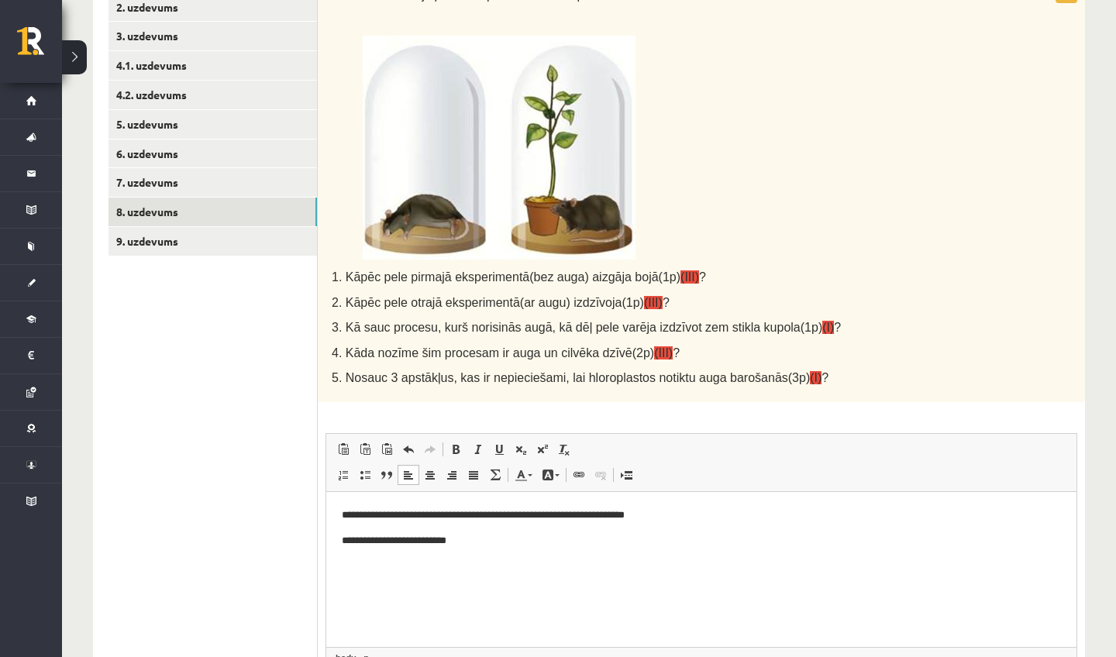
click at [377, 519] on p "**********" at bounding box center [702, 515] width 720 height 16
click at [468, 540] on p "**********" at bounding box center [702, 541] width 720 height 16
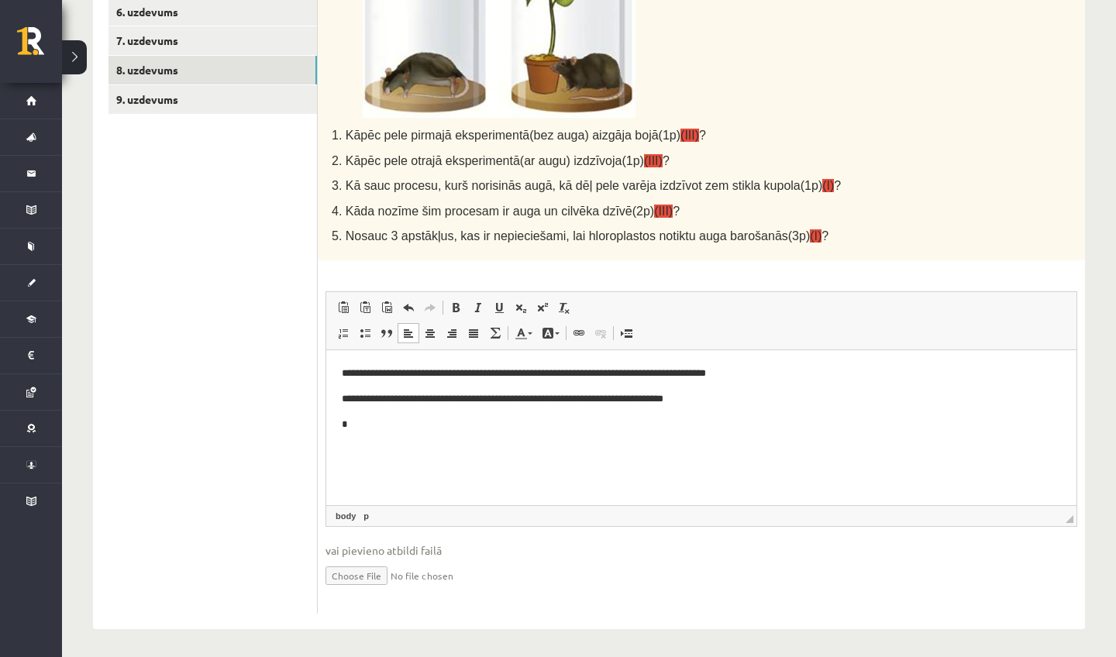
scroll to position [506, 0]
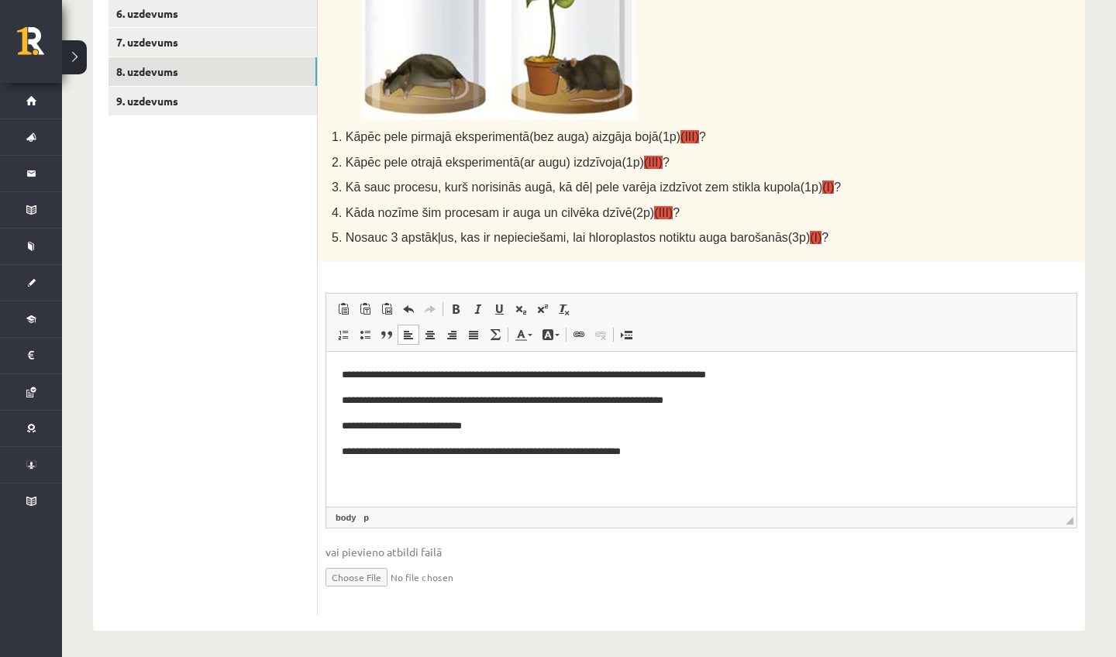
click at [475, 456] on p "**********" at bounding box center [702, 451] width 720 height 16
click at [671, 450] on p "**********" at bounding box center [702, 451] width 720 height 16
click at [185, 90] on link "9. uzdevums" at bounding box center [213, 101] width 209 height 29
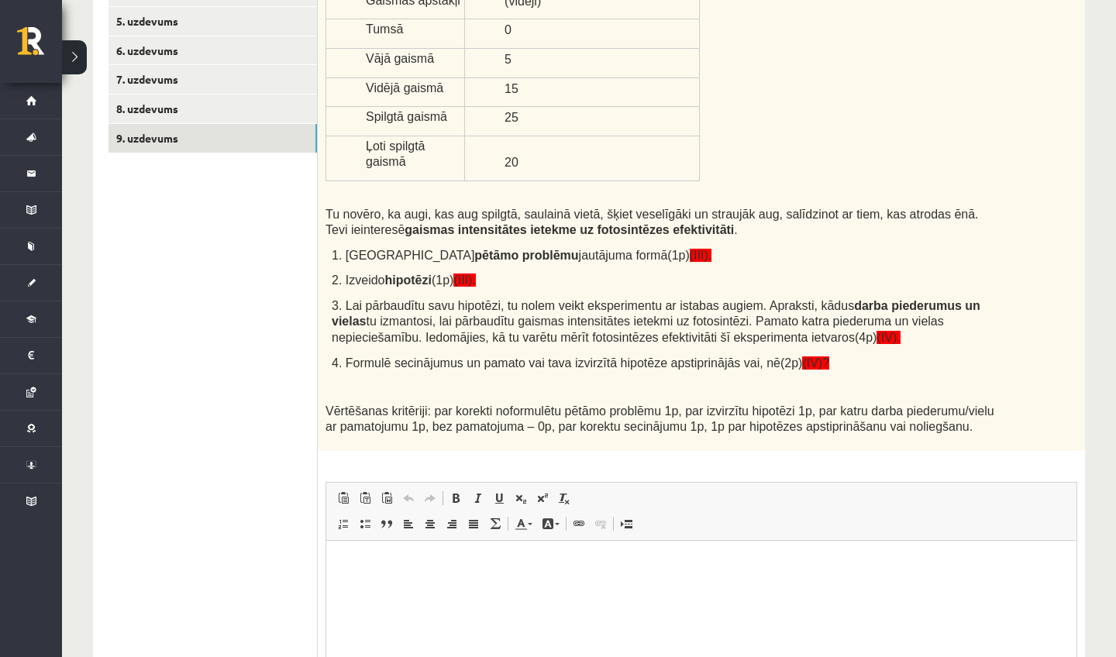
scroll to position [471, 0]
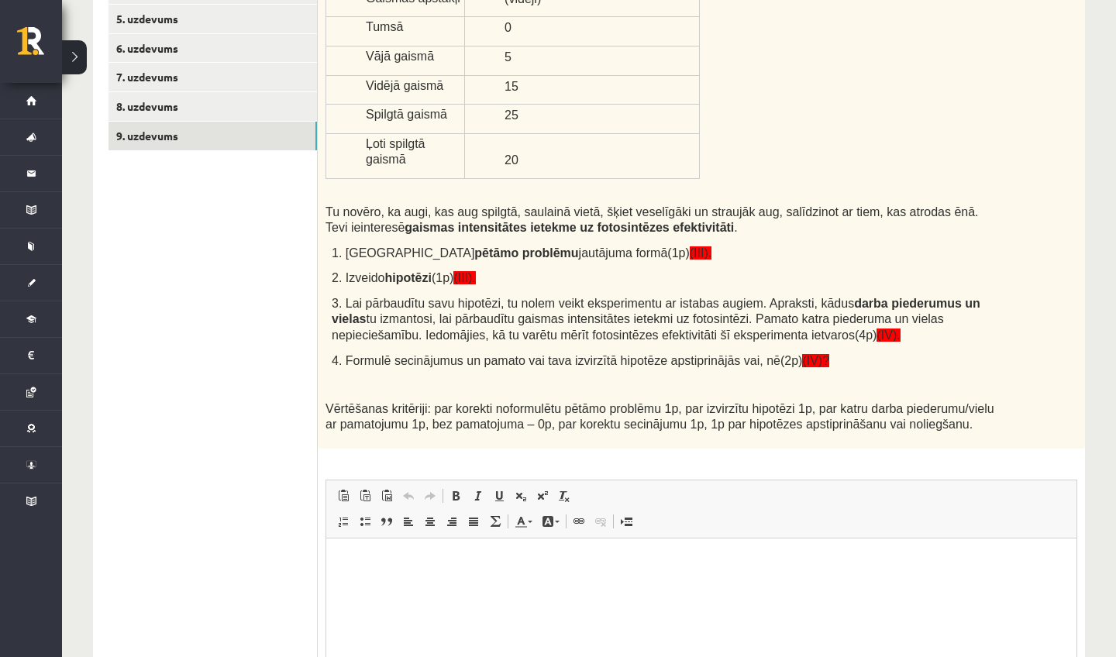
click at [396, 559] on p "Editor, wiswyg-editor-user-answer-47024940878620" at bounding box center [702, 562] width 720 height 16
click at [365, 563] on p "**********" at bounding box center [702, 562] width 720 height 16
click at [475, 565] on p "**********" at bounding box center [702, 562] width 720 height 16
click at [529, 563] on p "**********" at bounding box center [702, 562] width 720 height 16
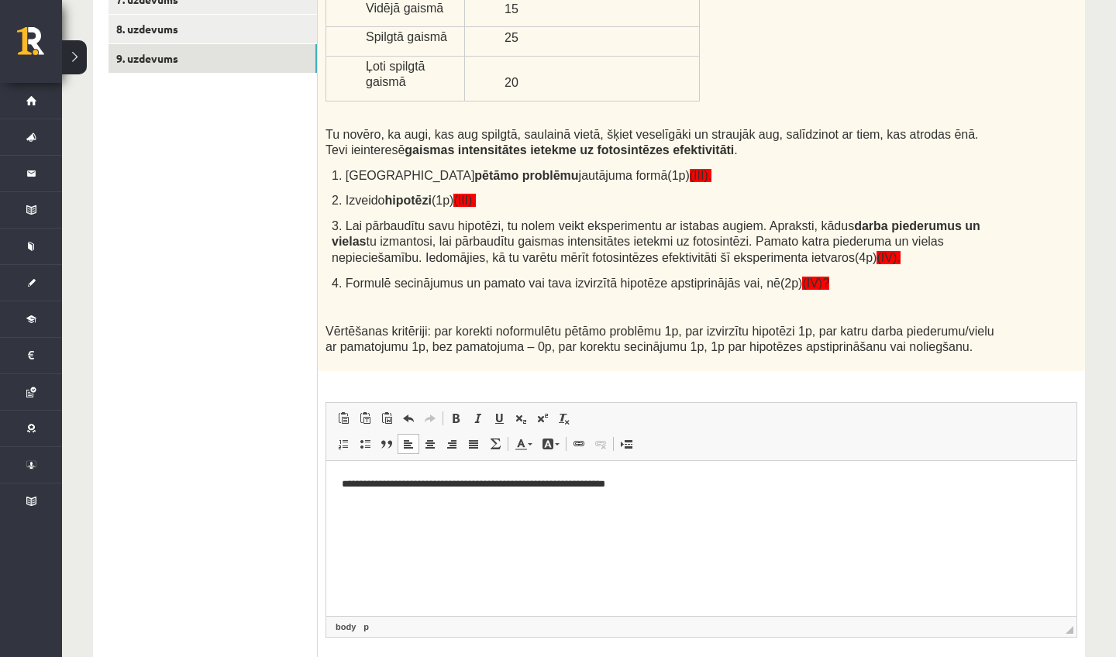
scroll to position [551, 0]
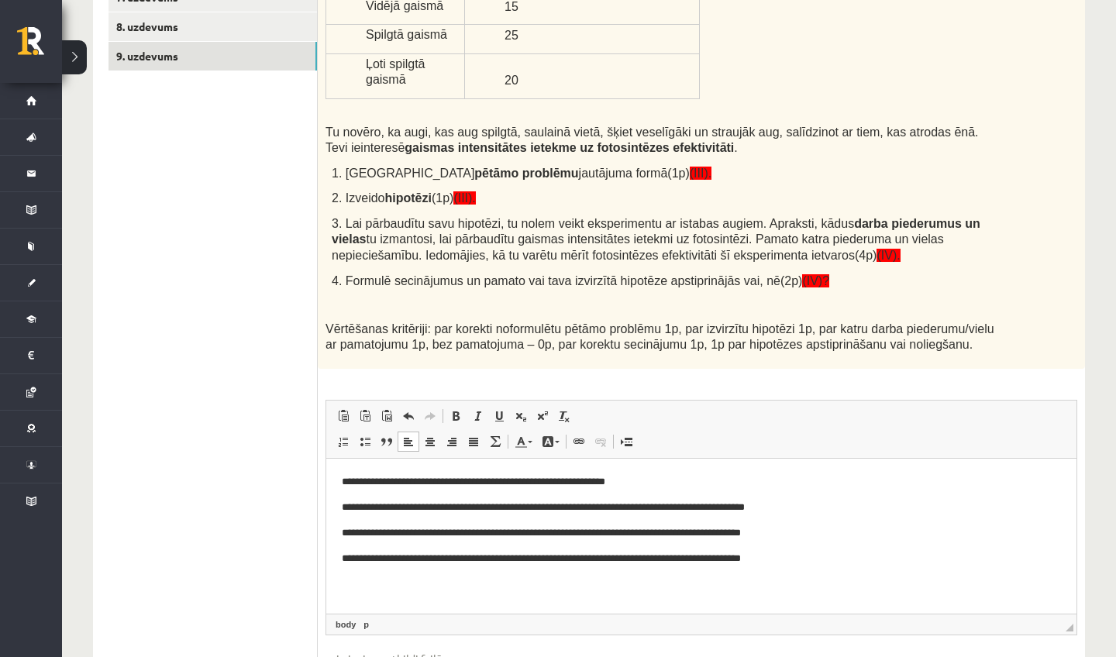
click at [773, 560] on p "**********" at bounding box center [702, 559] width 720 height 16
click at [824, 562] on p "**********" at bounding box center [702, 559] width 720 height 16
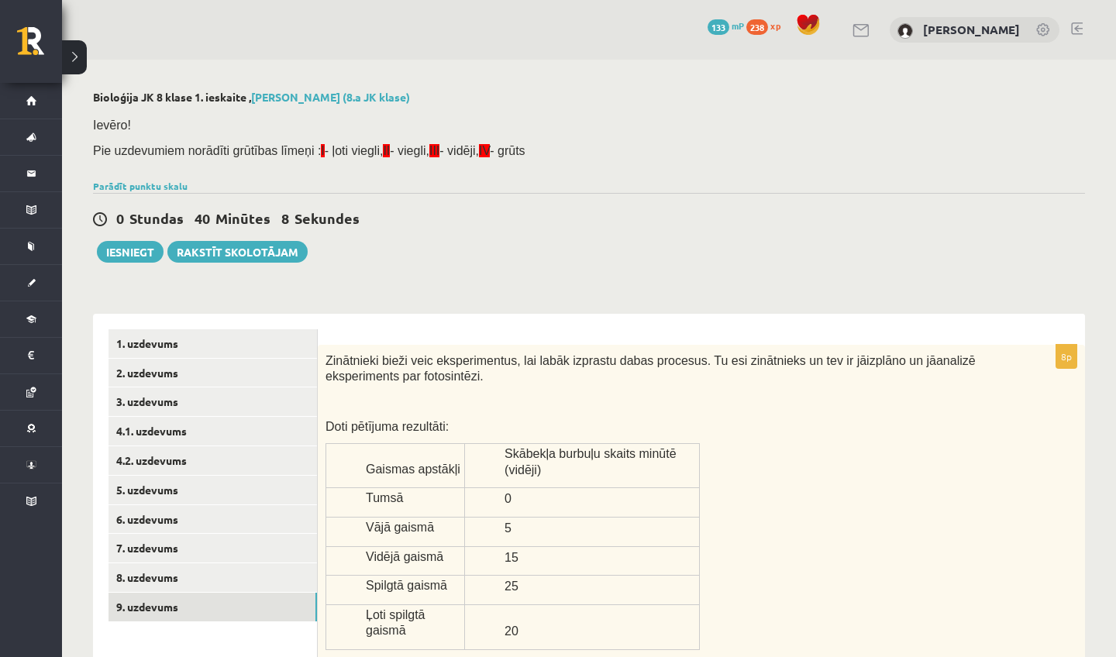
scroll to position [0, 0]
click at [236, 568] on link "8. uzdevums" at bounding box center [213, 578] width 209 height 29
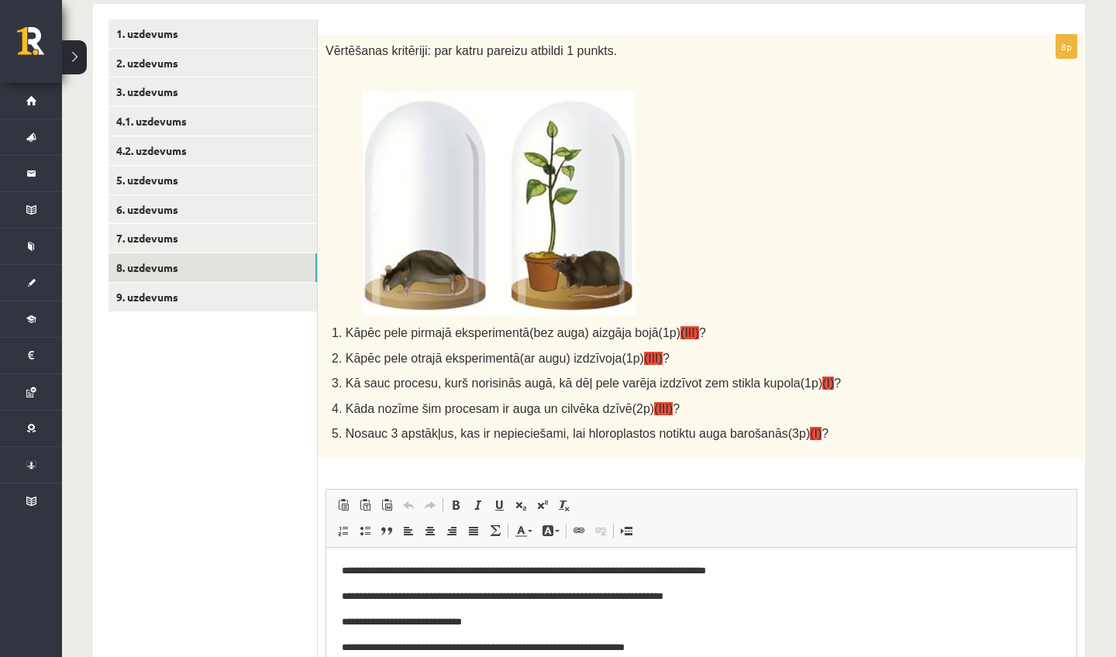
scroll to position [275, 0]
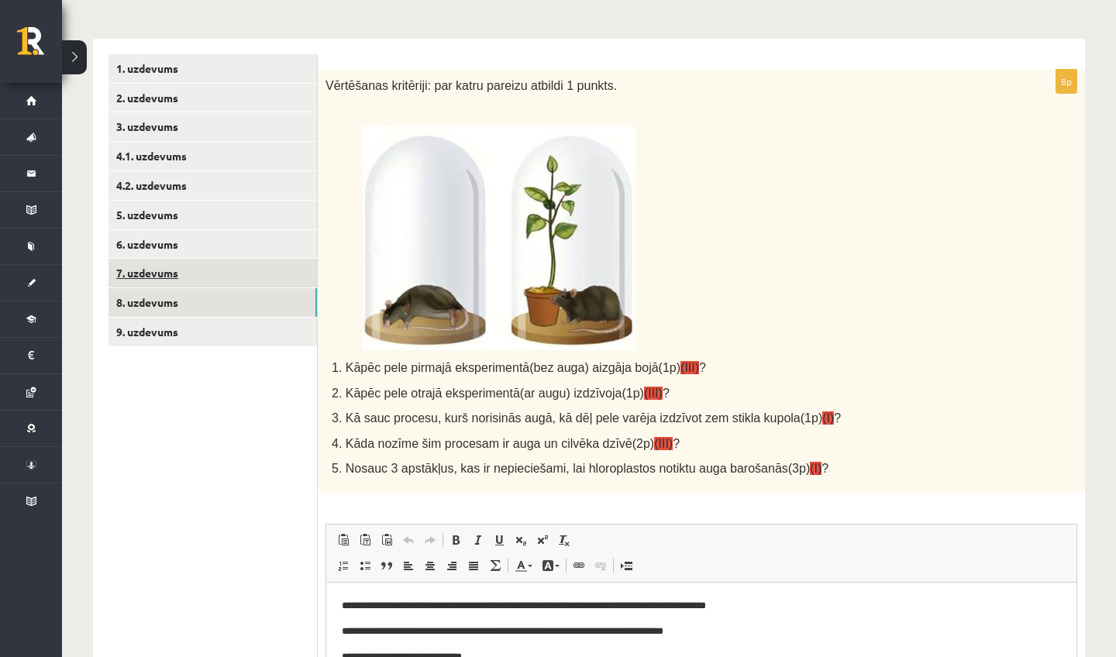
click at [271, 275] on link "7. uzdevums" at bounding box center [213, 273] width 209 height 29
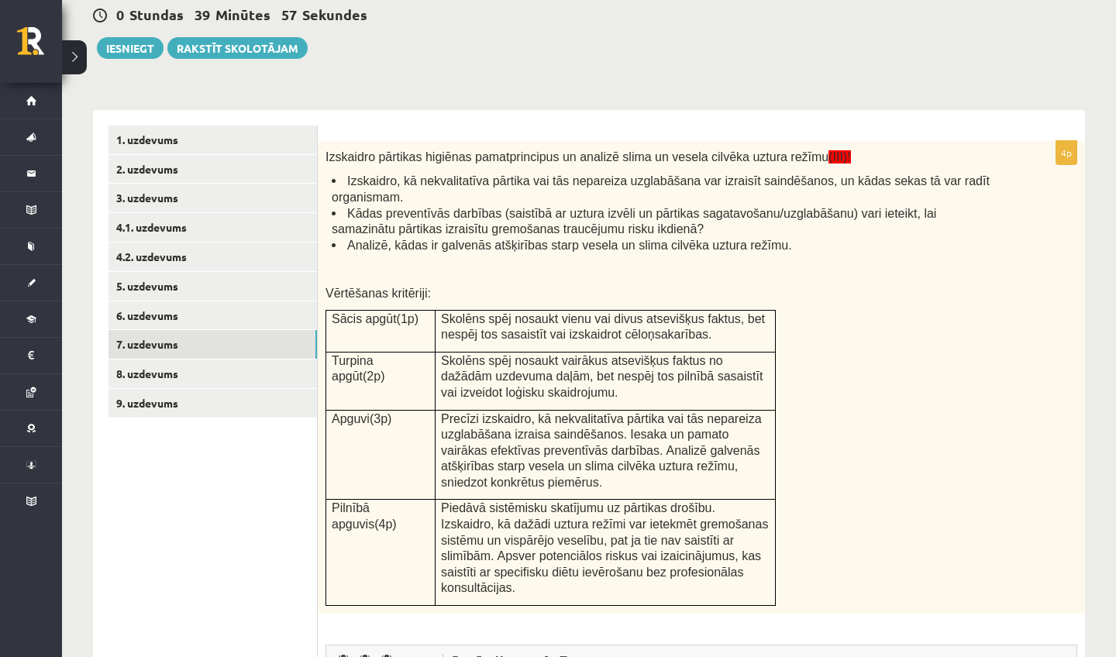
scroll to position [199, 0]
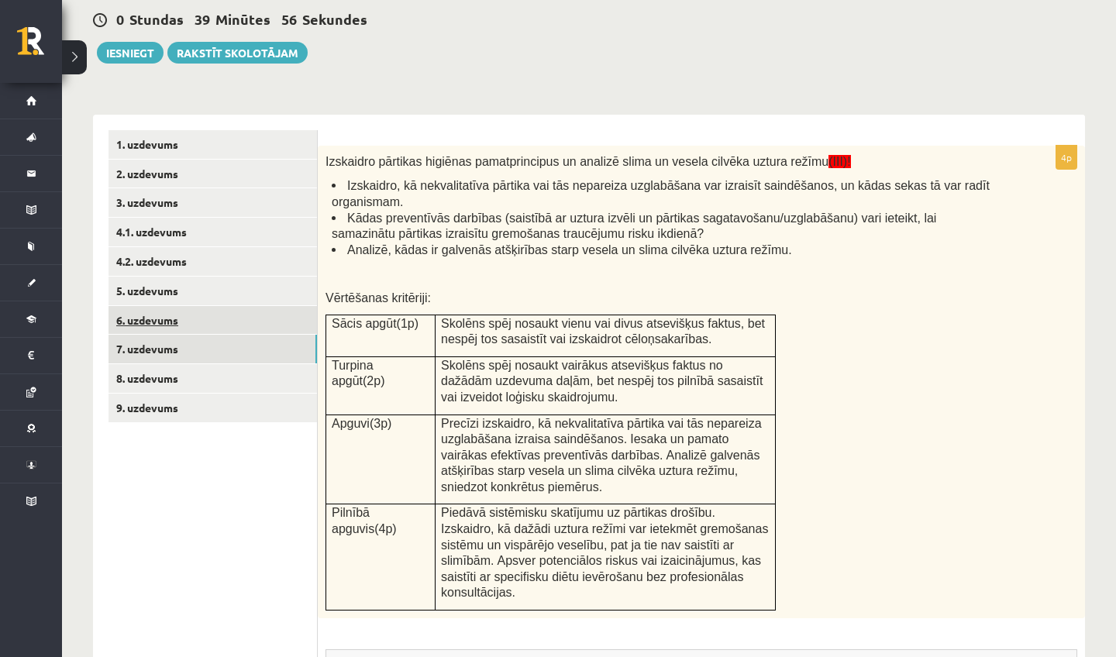
click at [252, 316] on link "6. uzdevums" at bounding box center [213, 320] width 209 height 29
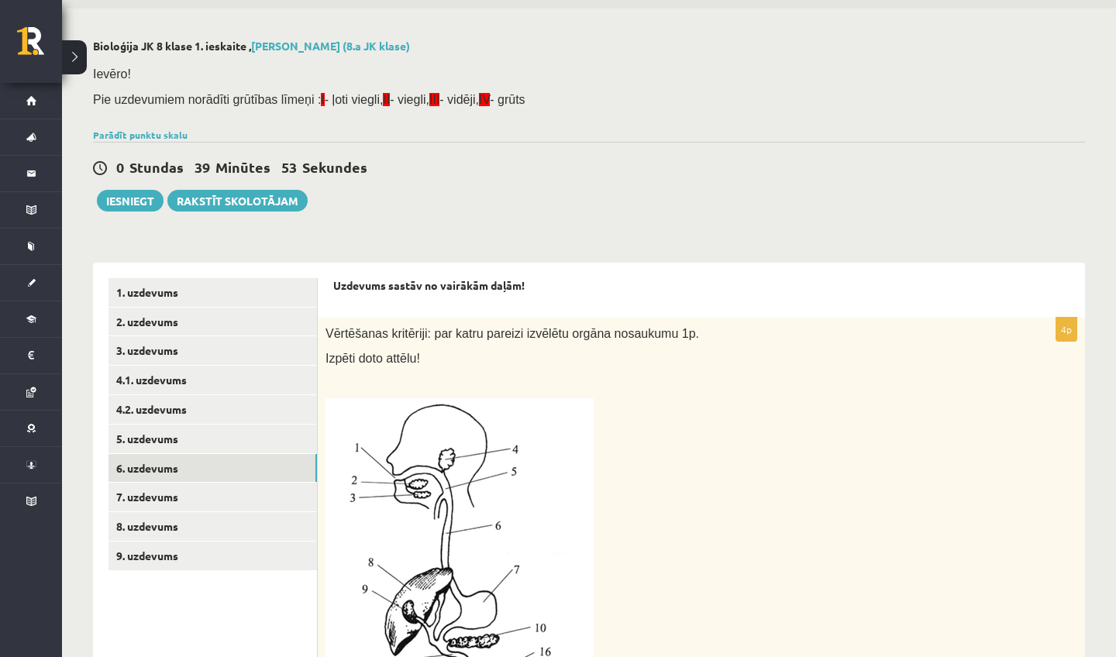
scroll to position [55, 0]
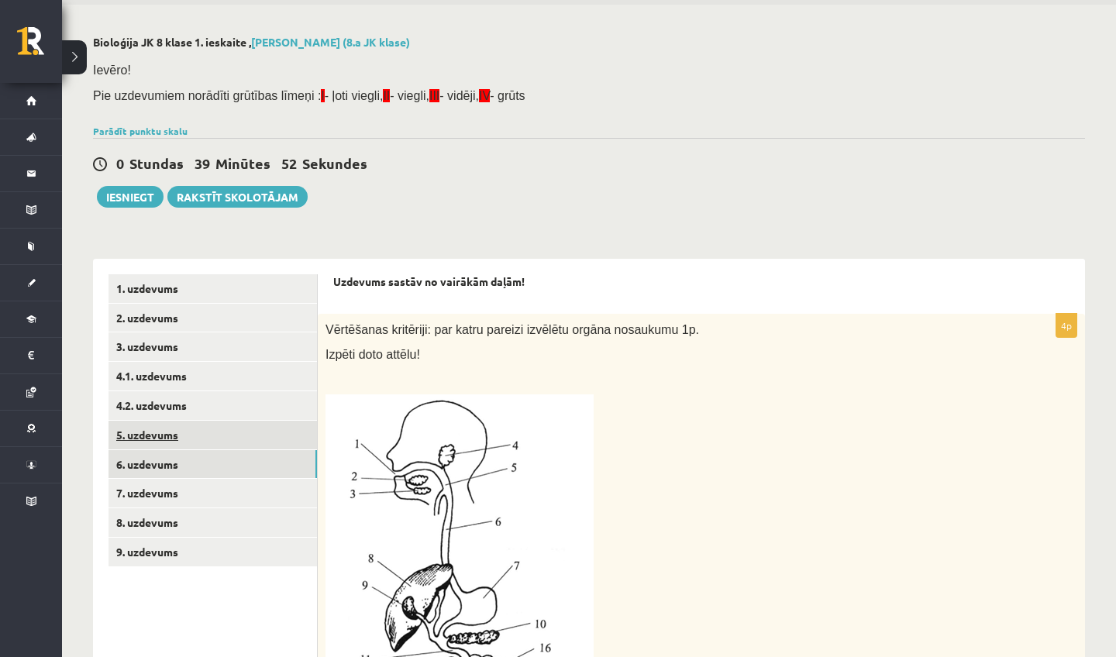
click at [230, 429] on link "5. uzdevums" at bounding box center [213, 435] width 209 height 29
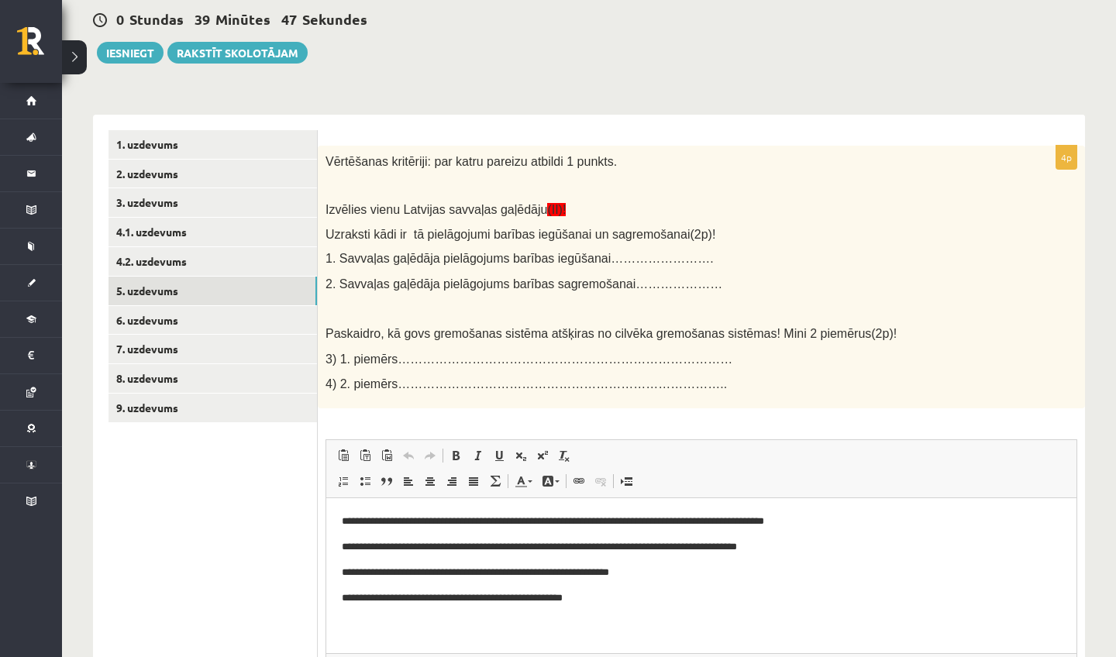
scroll to position [196, 0]
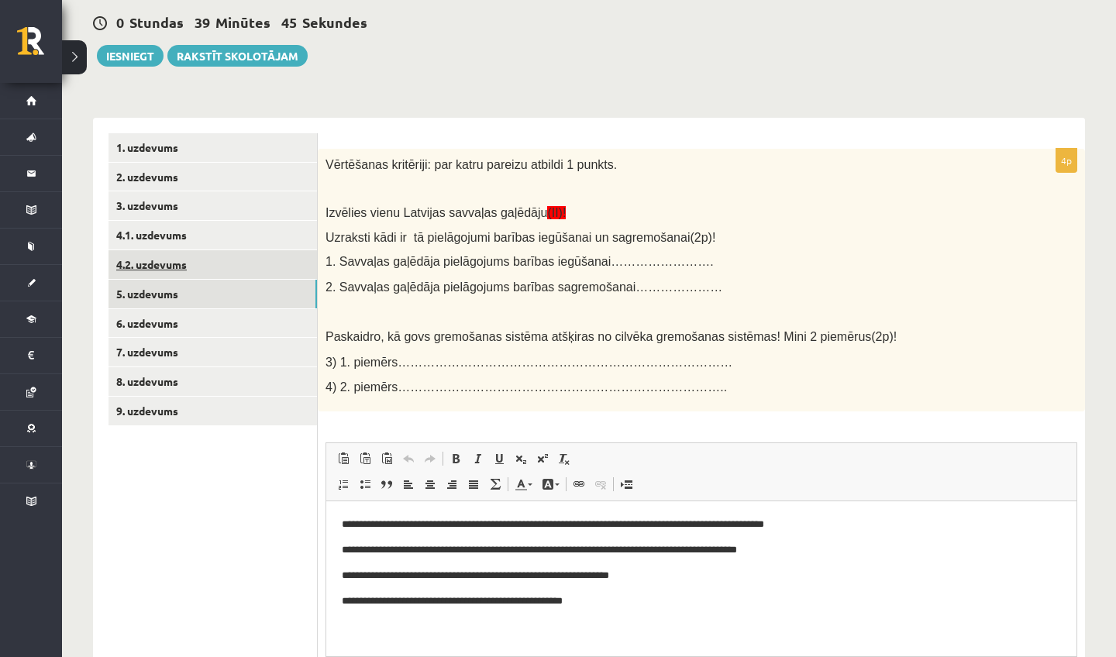
click at [239, 270] on link "4.2. uzdevums" at bounding box center [213, 264] width 209 height 29
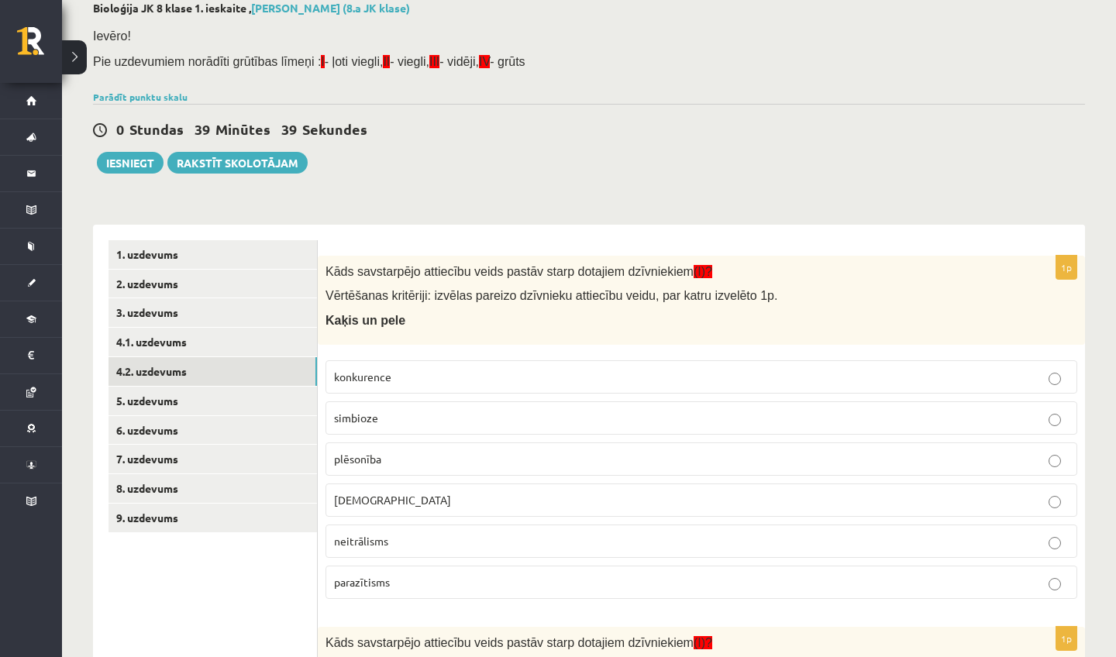
scroll to position [88, 0]
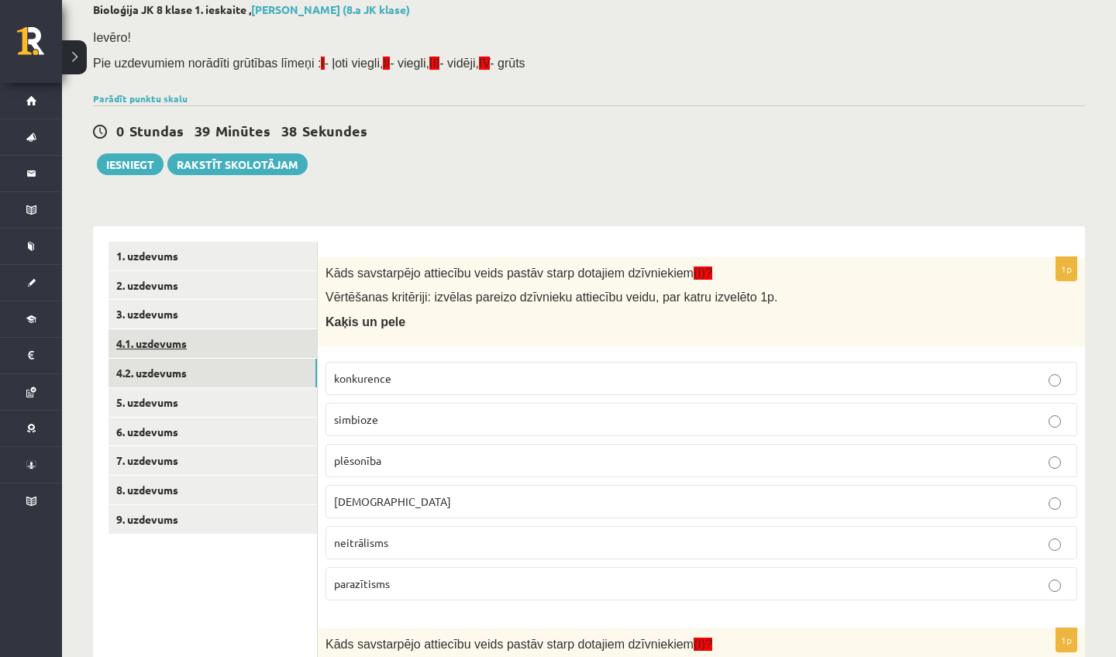
click at [129, 341] on link "4.1. uzdevums" at bounding box center [213, 344] width 209 height 29
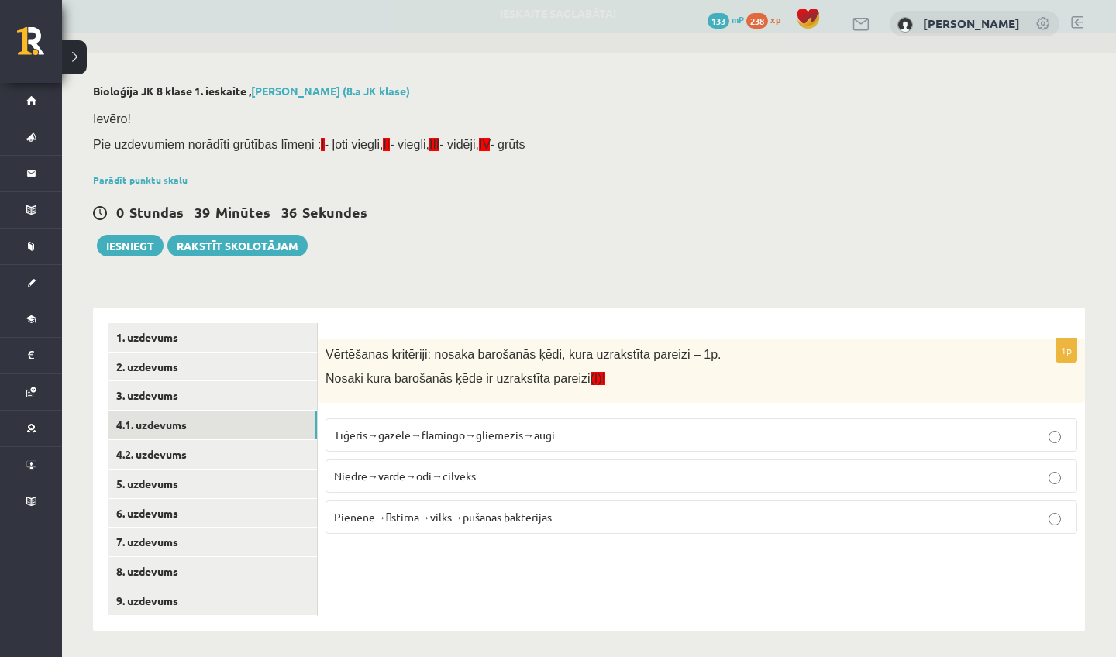
scroll to position [5, 0]
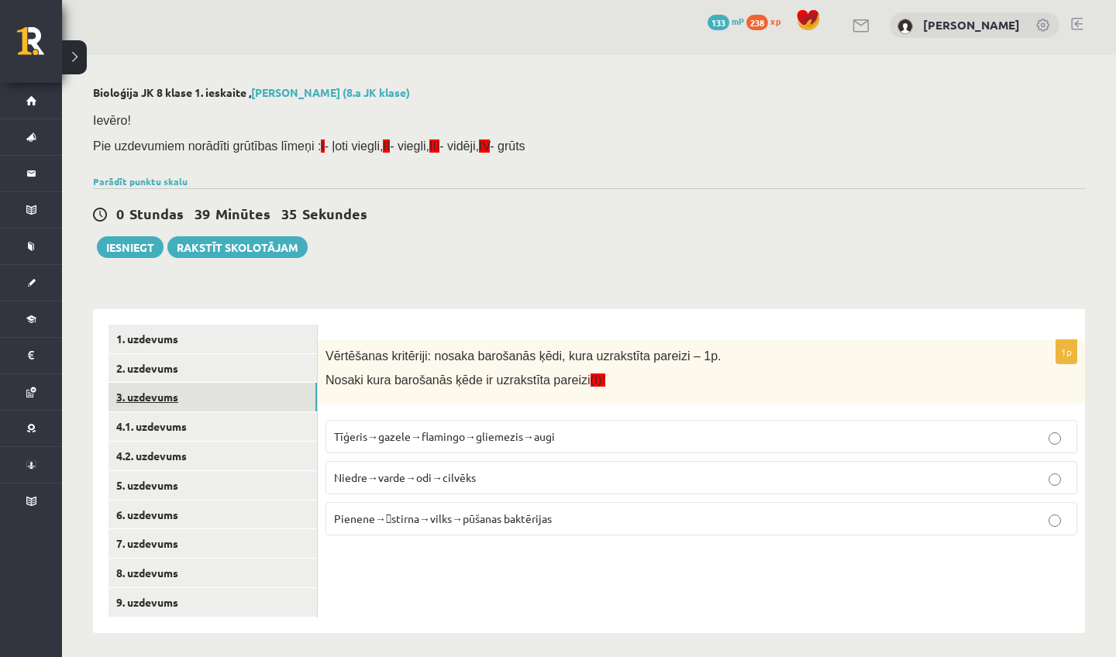
click at [204, 395] on link "3. uzdevums" at bounding box center [213, 397] width 209 height 29
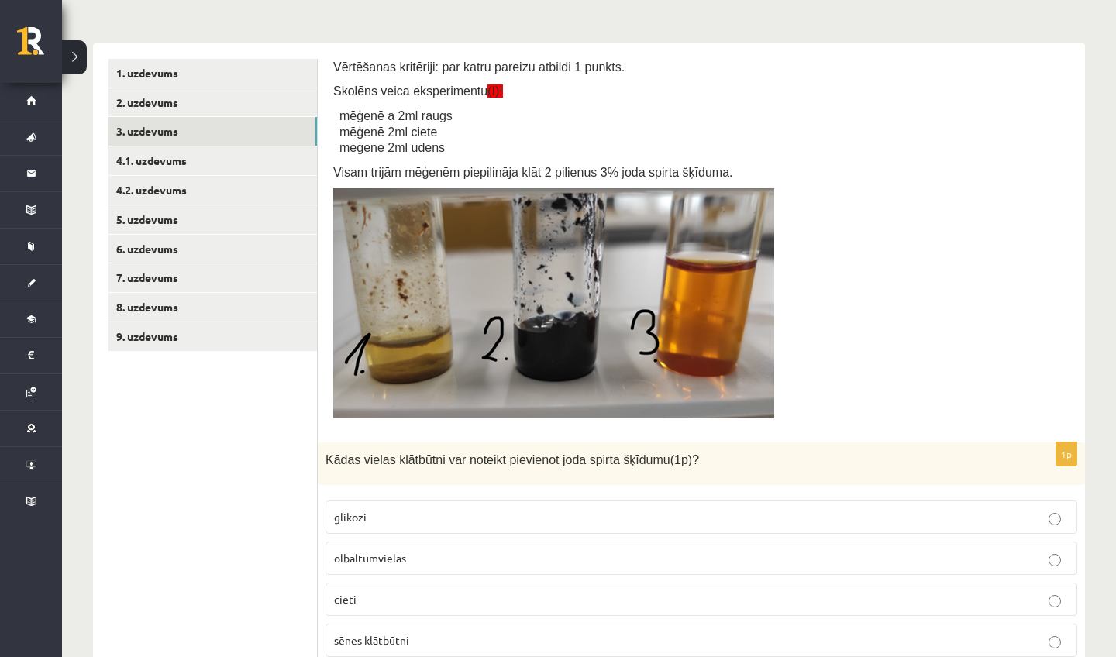
scroll to position [257, 0]
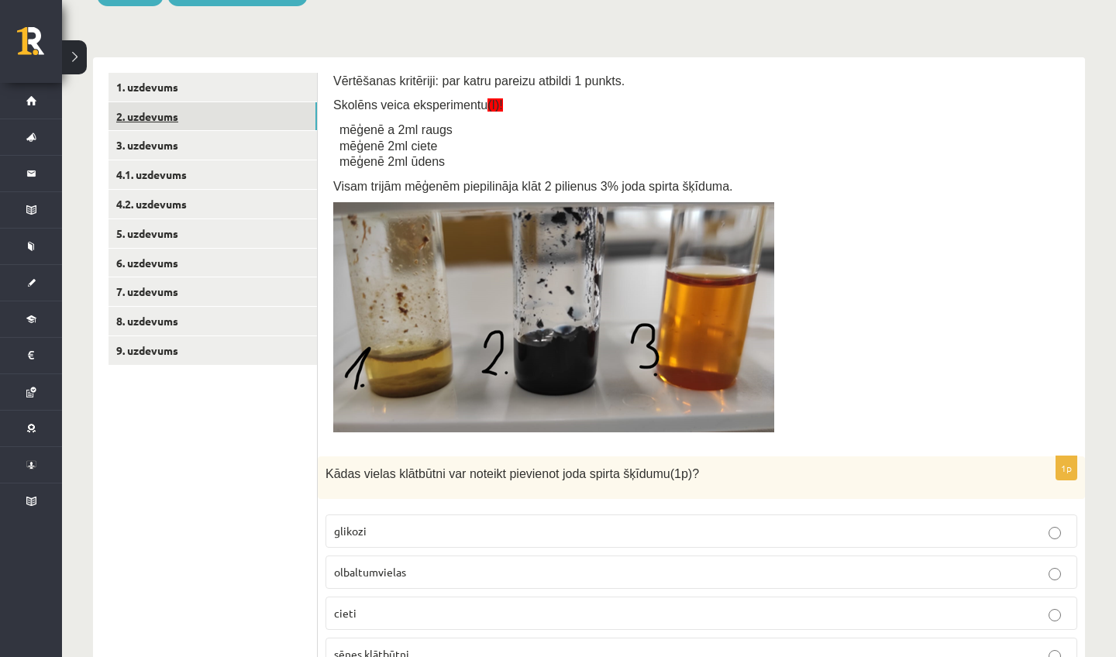
click at [216, 126] on link "2. uzdevums" at bounding box center [213, 116] width 209 height 29
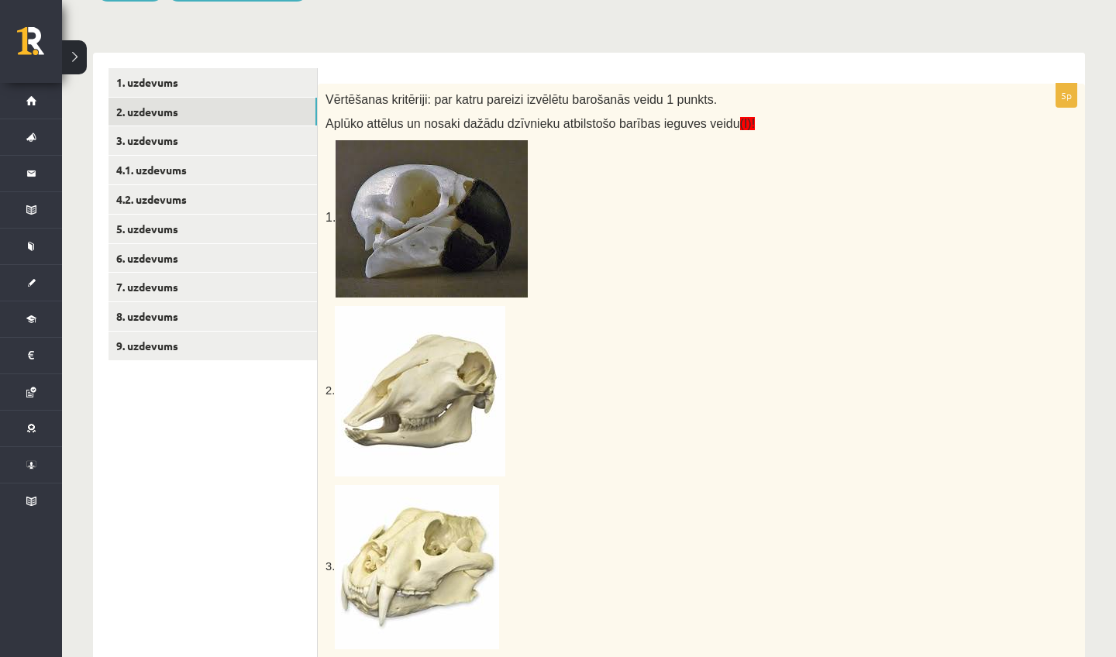
scroll to position [254, 0]
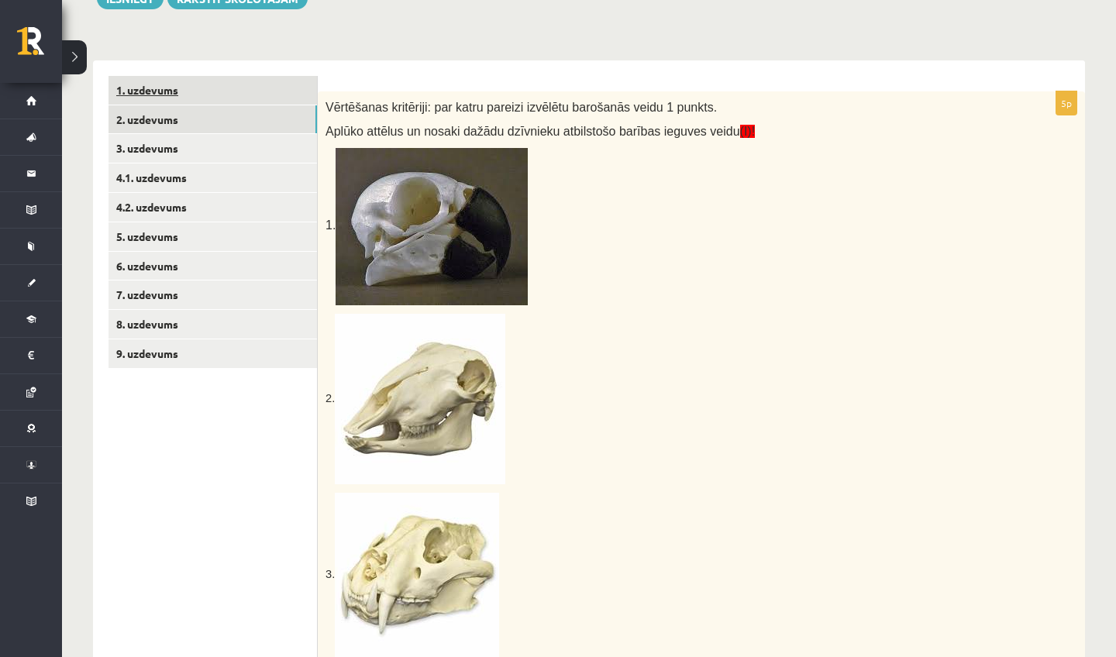
click at [293, 90] on link "1. uzdevums" at bounding box center [213, 90] width 209 height 29
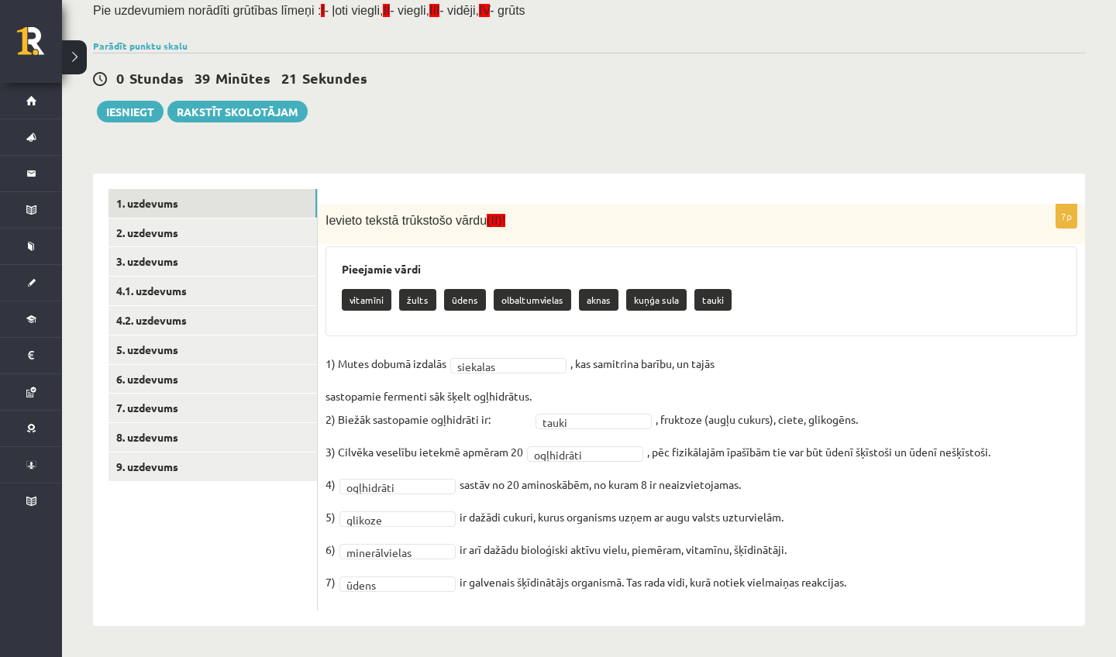
scroll to position [139, 0]
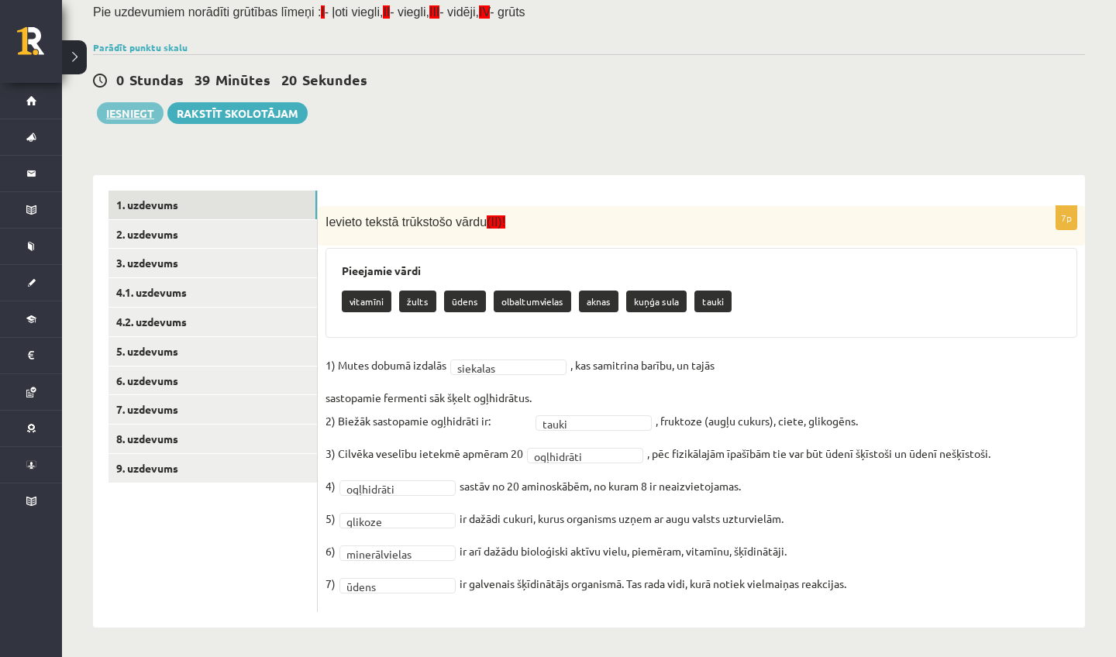
click at [130, 109] on button "Iesniegt" at bounding box center [130, 113] width 67 height 22
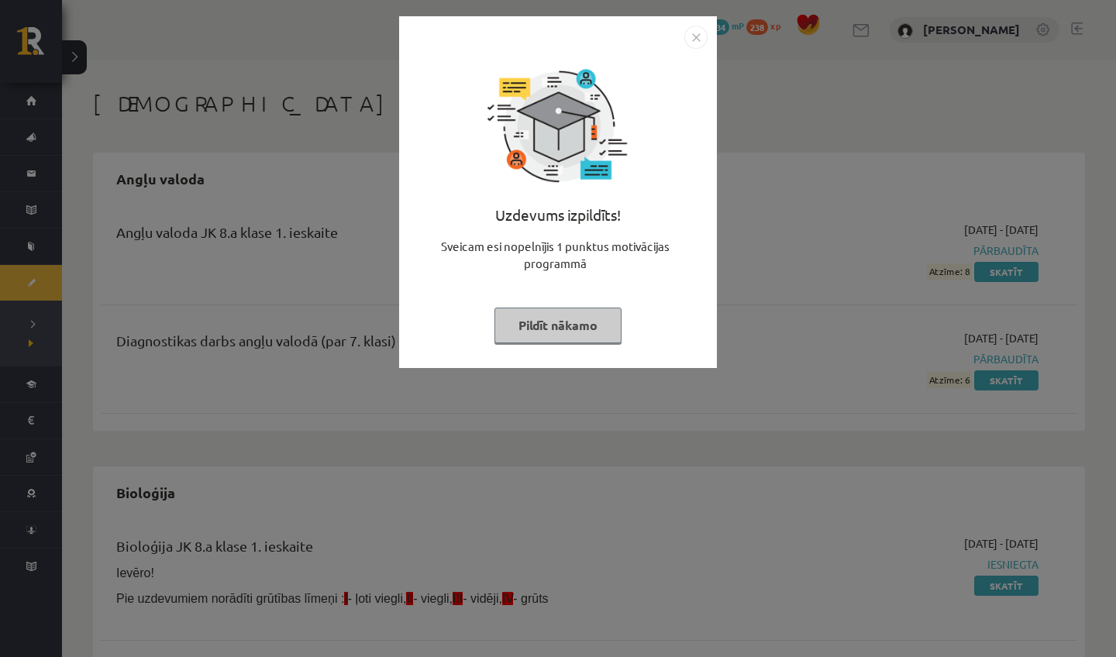
click at [695, 29] on img "Close" at bounding box center [696, 37] width 23 height 23
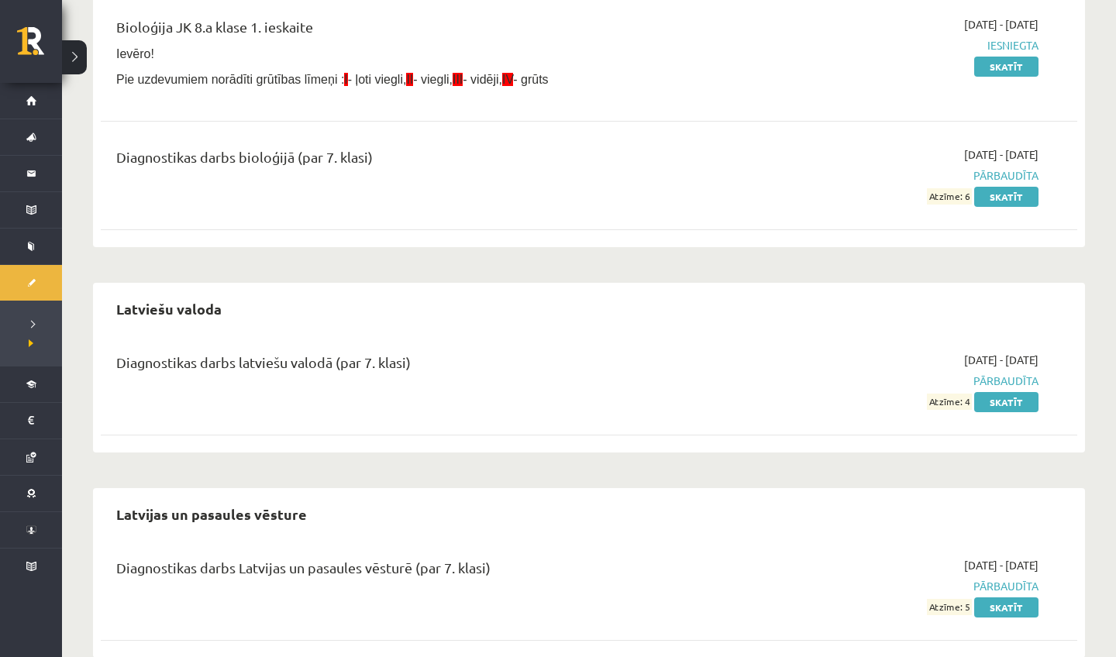
scroll to position [520, 0]
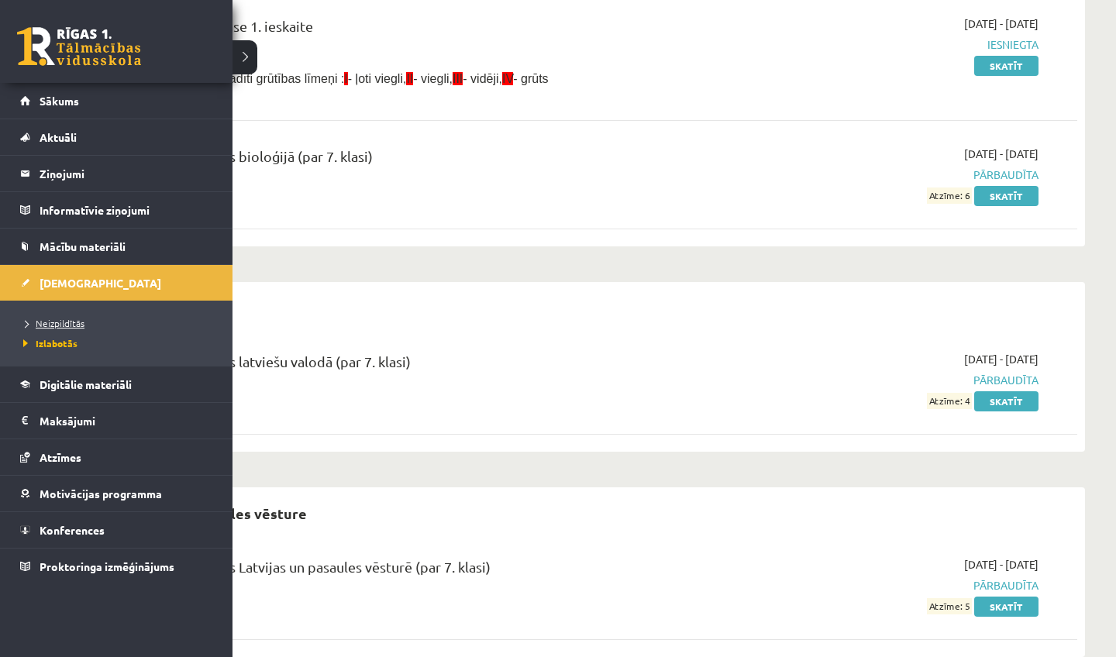
click at [52, 320] on span "Neizpildītās" at bounding box center [51, 323] width 65 height 12
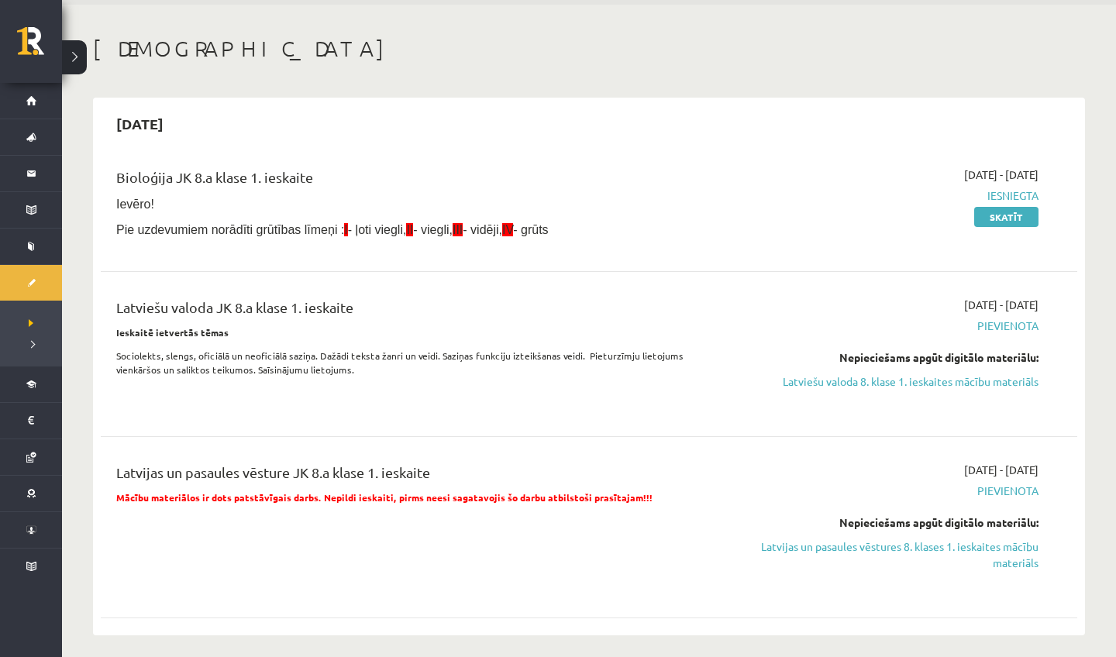
scroll to position [94, 0]
